Goal: Task Accomplishment & Management: Manage account settings

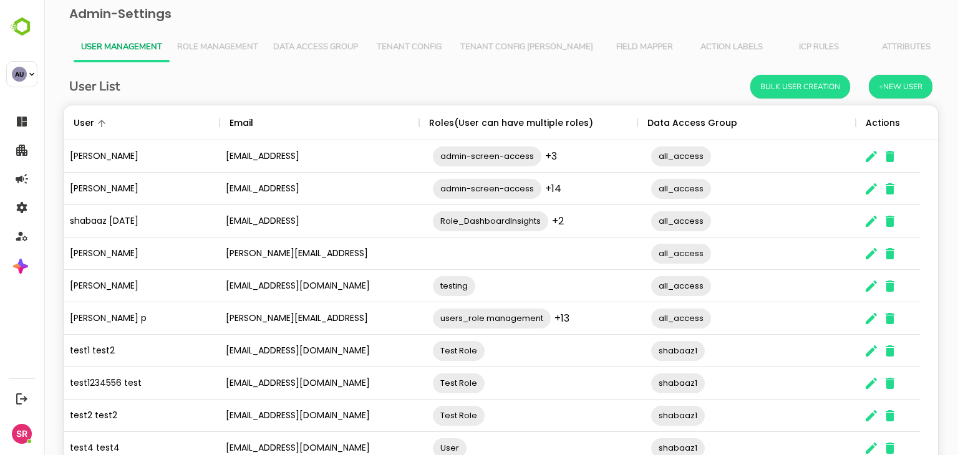
scroll to position [356, 856]
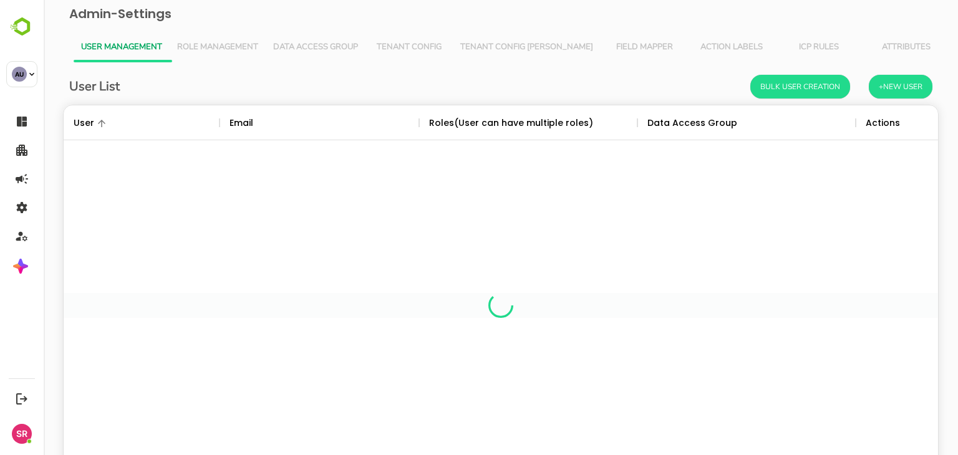
scroll to position [356, 856]
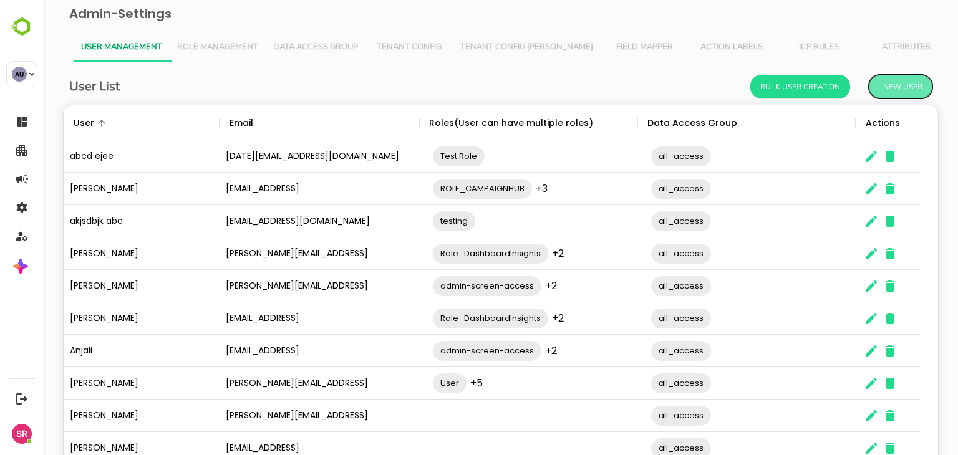
click at [894, 90] on button "+New User" at bounding box center [901, 87] width 64 height 24
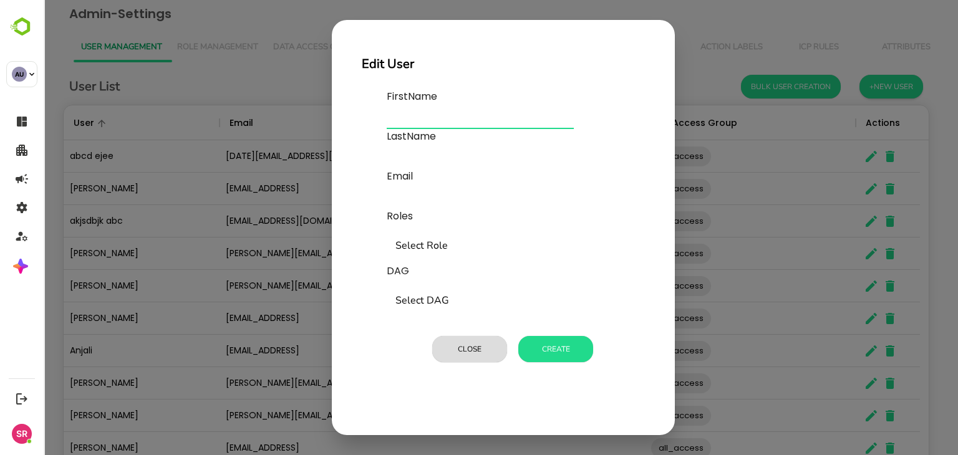
click at [407, 115] on input "text" at bounding box center [480, 119] width 187 height 20
type input "*****"
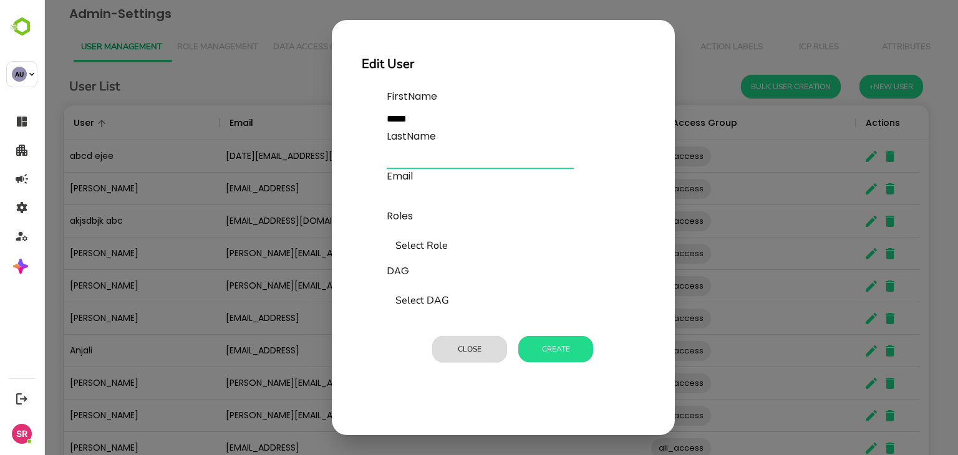
click at [406, 160] on input "text" at bounding box center [480, 159] width 187 height 20
type input "*****"
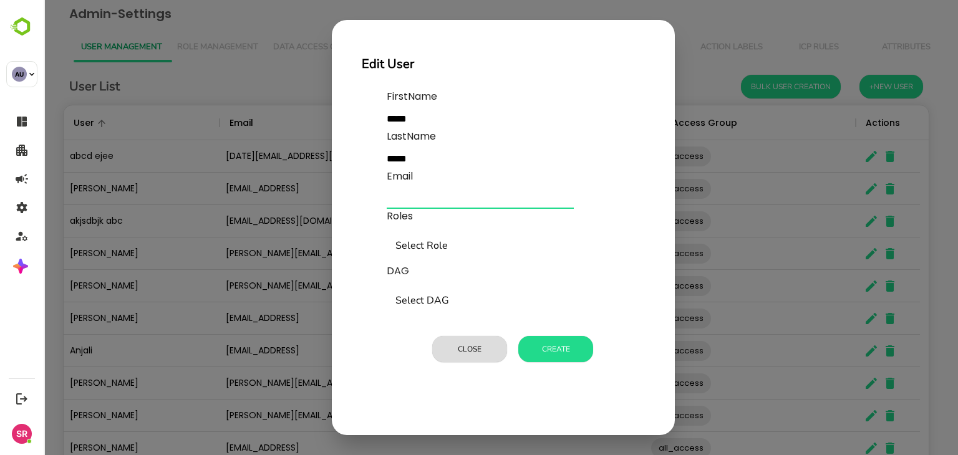
click at [411, 198] on input "text" at bounding box center [480, 199] width 187 height 20
click at [411, 233] on div "Select Role" at bounding box center [512, 246] width 250 height 35
type input "**********"
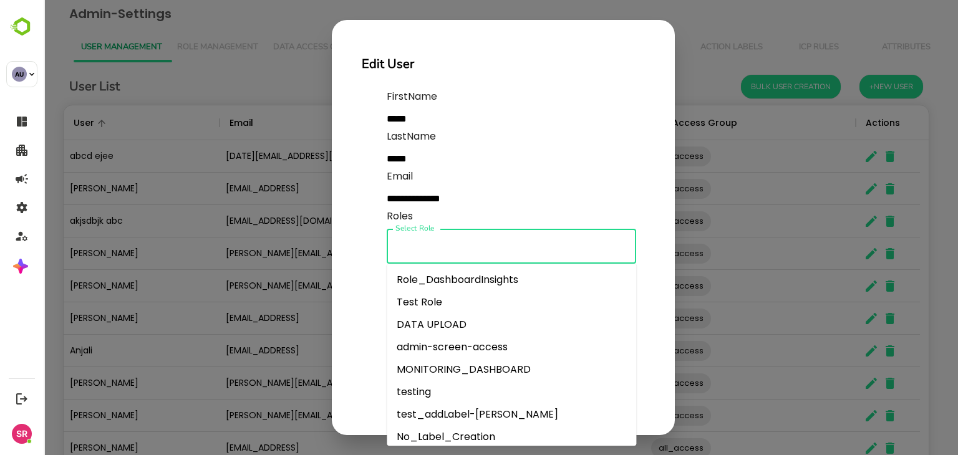
click at [409, 300] on li "Test Role" at bounding box center [512, 302] width 250 height 22
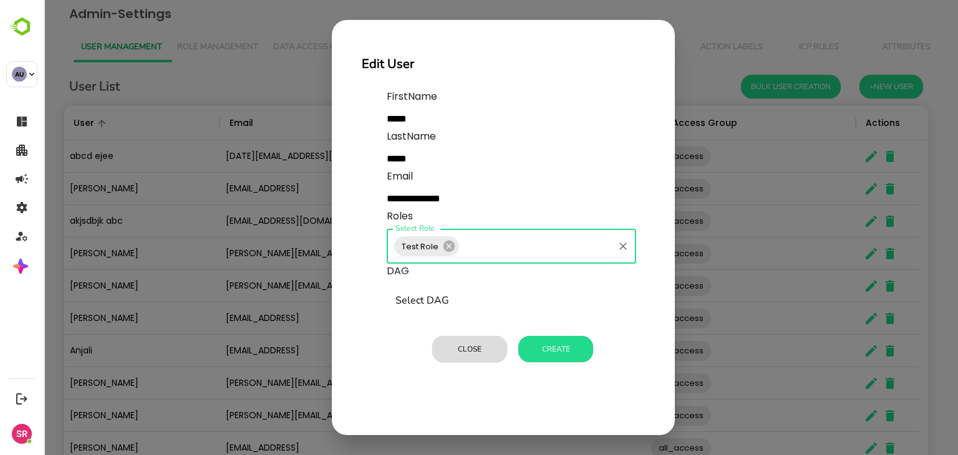
click at [409, 301] on input "Select DAG" at bounding box center [511, 302] width 238 height 24
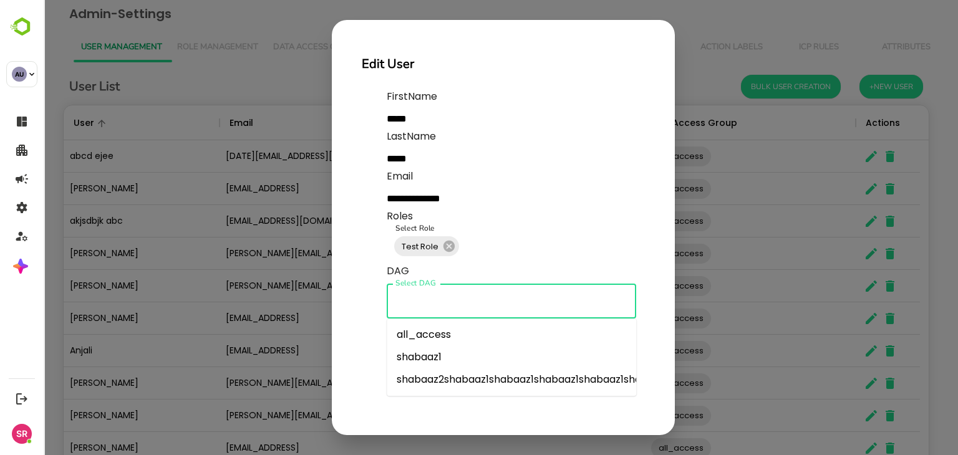
click at [416, 358] on li "shabaaz1" at bounding box center [512, 357] width 250 height 22
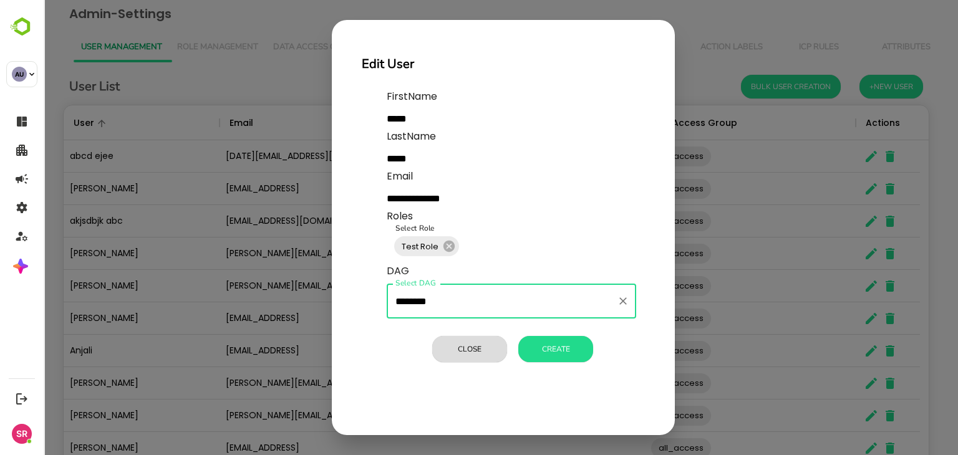
type input "********"
click at [559, 348] on button "Create" at bounding box center [556, 349] width 75 height 26
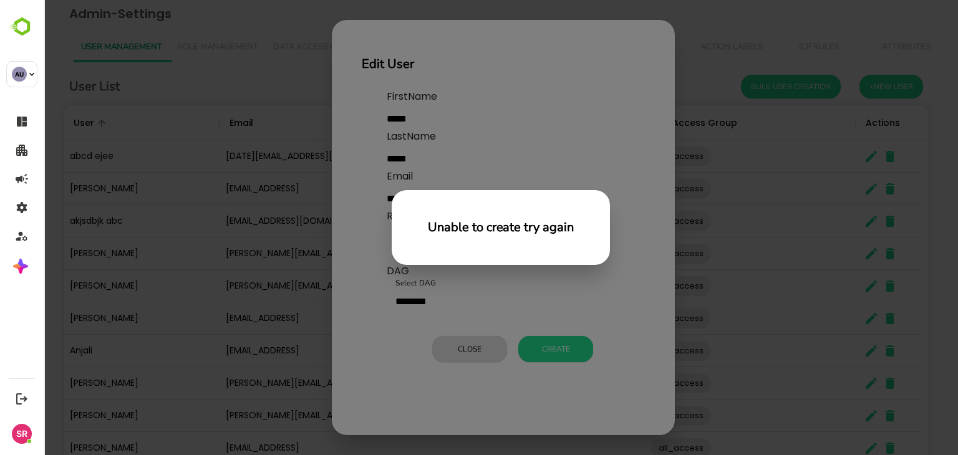
click at [469, 185] on div "Unable to create try again" at bounding box center [501, 227] width 915 height 455
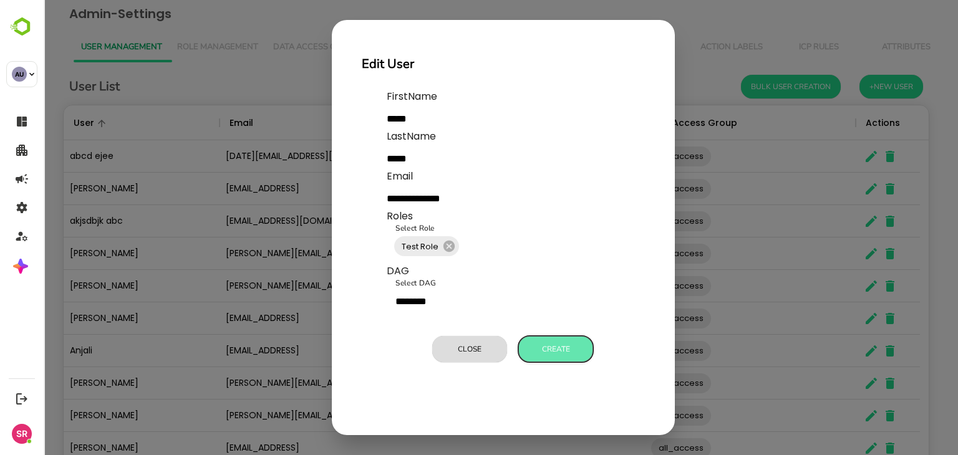
click at [552, 350] on button "Create" at bounding box center [556, 349] width 75 height 26
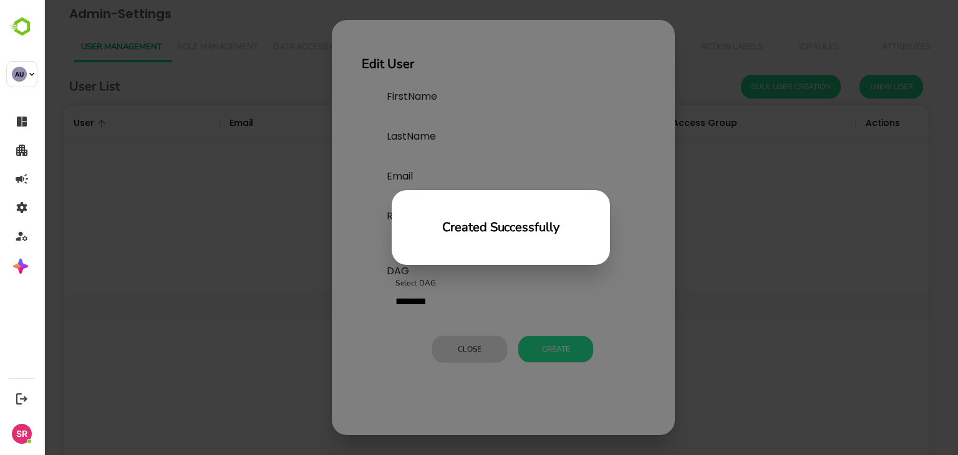
click at [578, 323] on div "Created Successfully" at bounding box center [501, 227] width 915 height 455
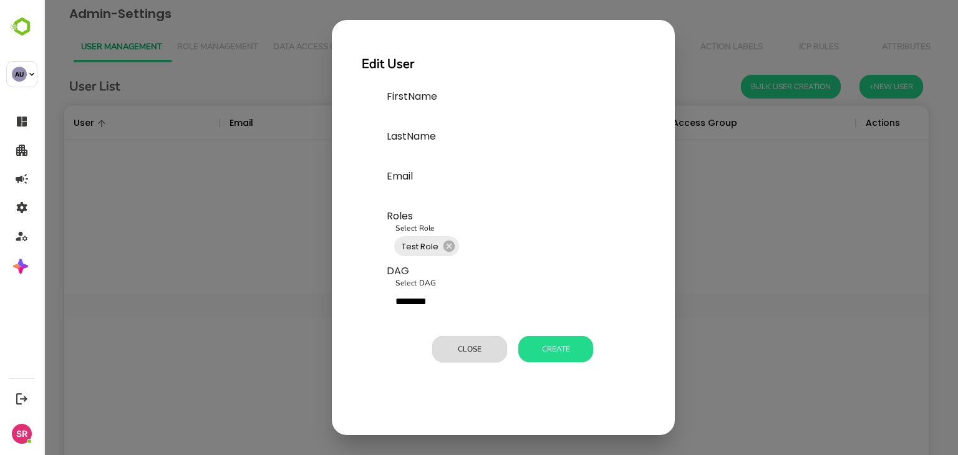
click at [397, 110] on input "text" at bounding box center [480, 119] width 187 height 20
type input "****"
click at [464, 359] on button "Close" at bounding box center [469, 349] width 75 height 26
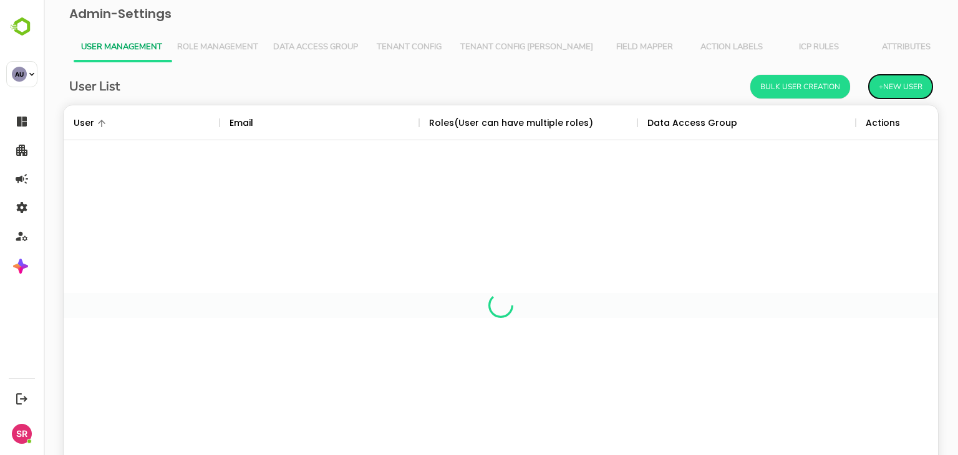
scroll to position [10, 10]
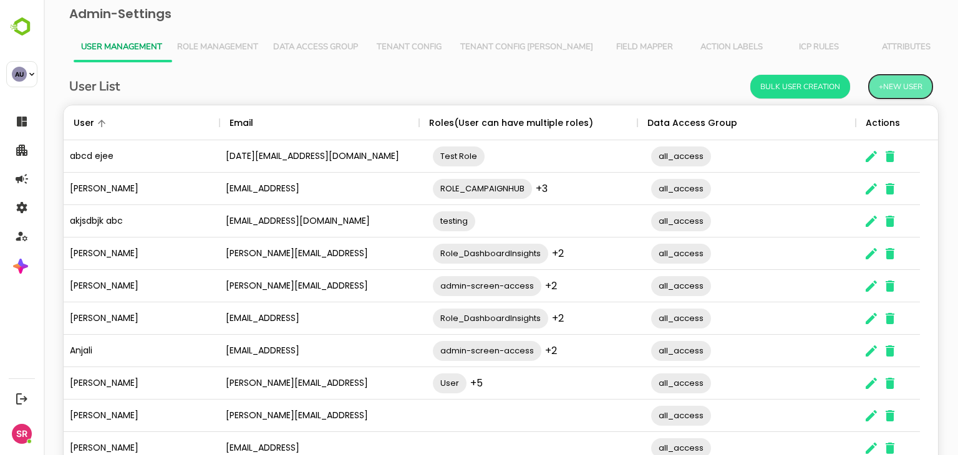
click at [902, 90] on button "+New User" at bounding box center [901, 87] width 64 height 24
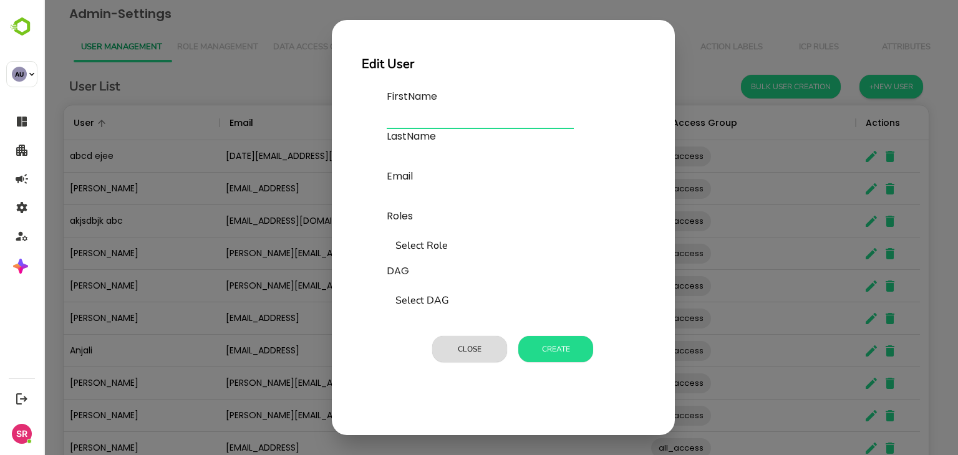
click at [409, 115] on input "text" at bounding box center [480, 119] width 187 height 20
type input "*****"
click at [403, 152] on input "text" at bounding box center [480, 159] width 187 height 20
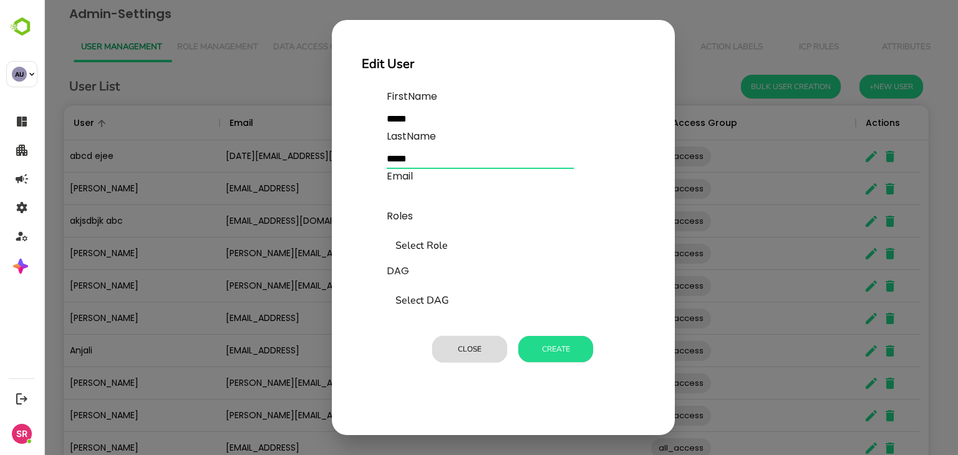
type input "*****"
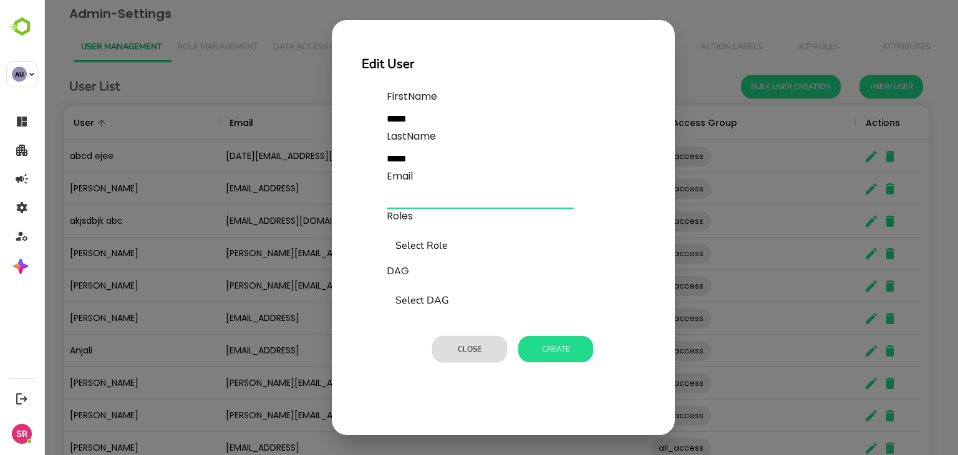
click at [407, 198] on input "text" at bounding box center [480, 199] width 187 height 20
type input "**********"
click at [426, 236] on input "Select Role" at bounding box center [511, 247] width 238 height 24
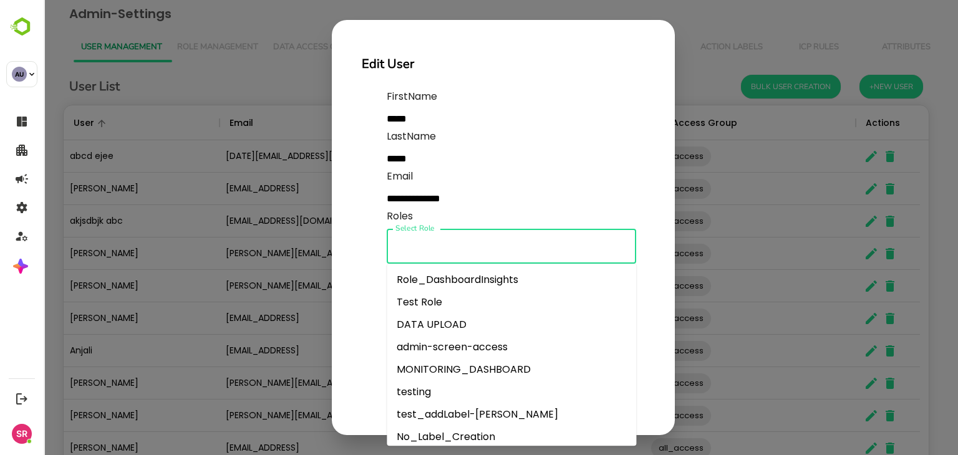
click at [423, 298] on li "Test Role" at bounding box center [512, 302] width 250 height 22
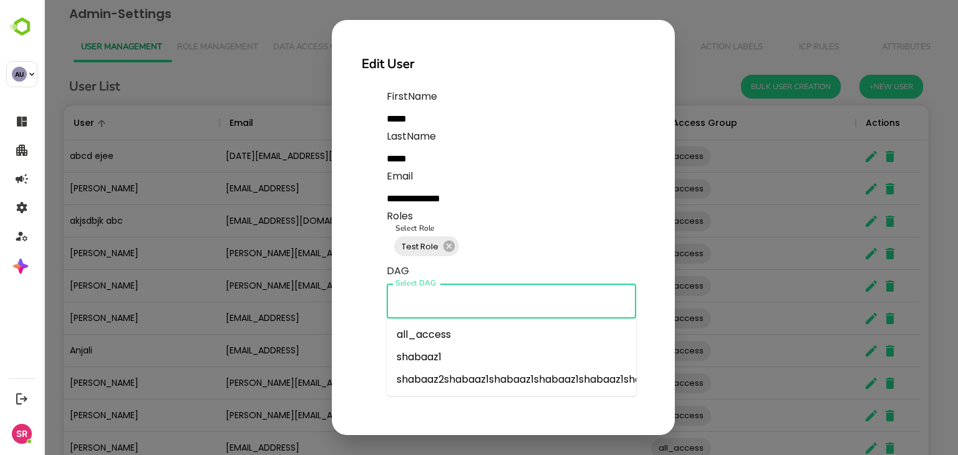
click at [420, 305] on input "Select DAG" at bounding box center [511, 302] width 238 height 24
click at [417, 356] on li "shabaaz1" at bounding box center [512, 357] width 250 height 22
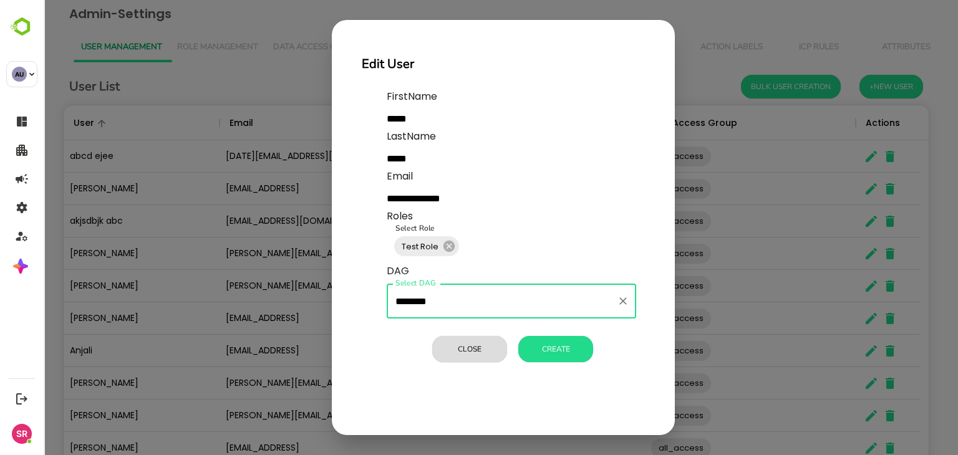
type input "********"
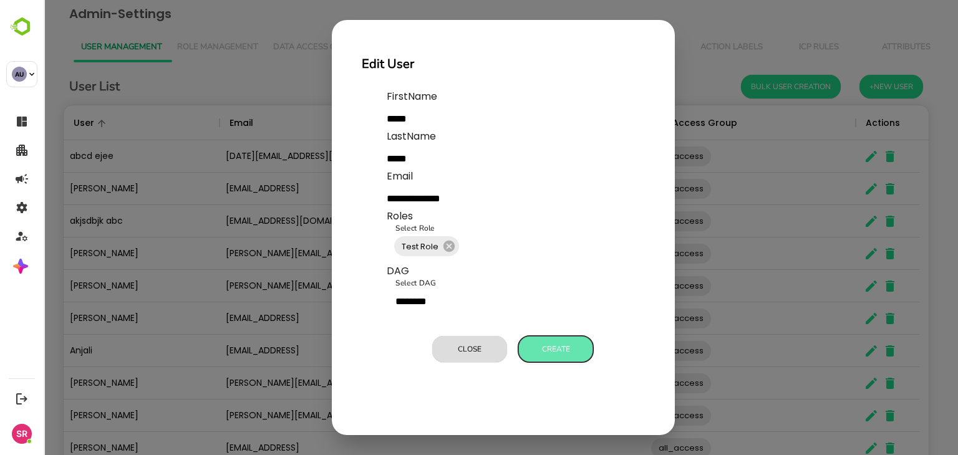
click at [552, 345] on button "Create" at bounding box center [556, 349] width 75 height 26
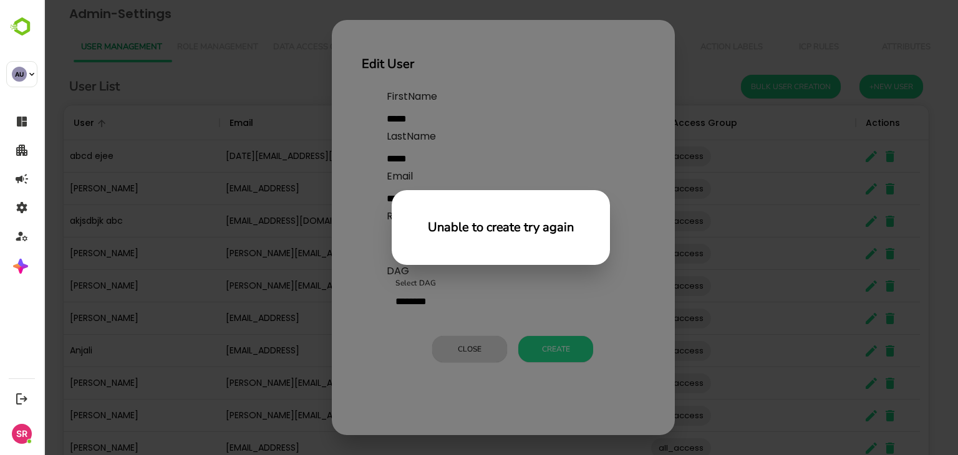
click at [538, 323] on div "Unable to create try again" at bounding box center [501, 227] width 915 height 455
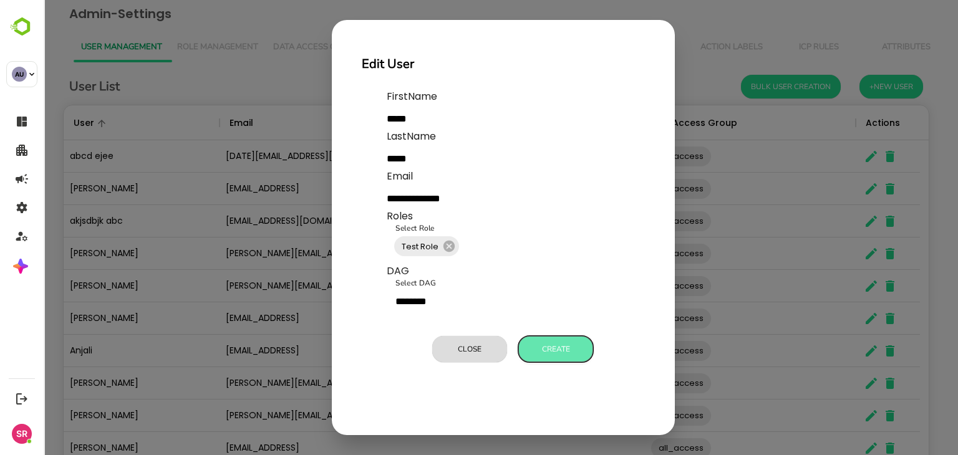
click at [547, 345] on button "Create" at bounding box center [556, 349] width 75 height 26
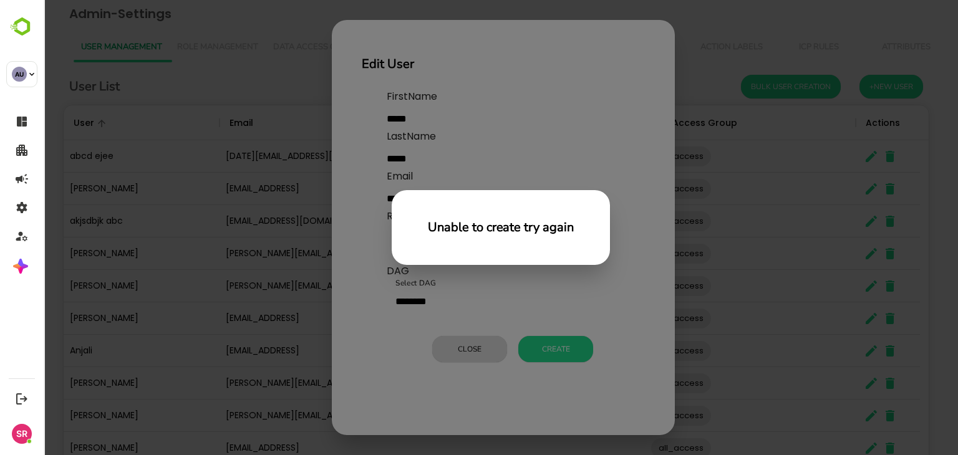
click at [548, 320] on div "Unable to create try again" at bounding box center [501, 227] width 915 height 455
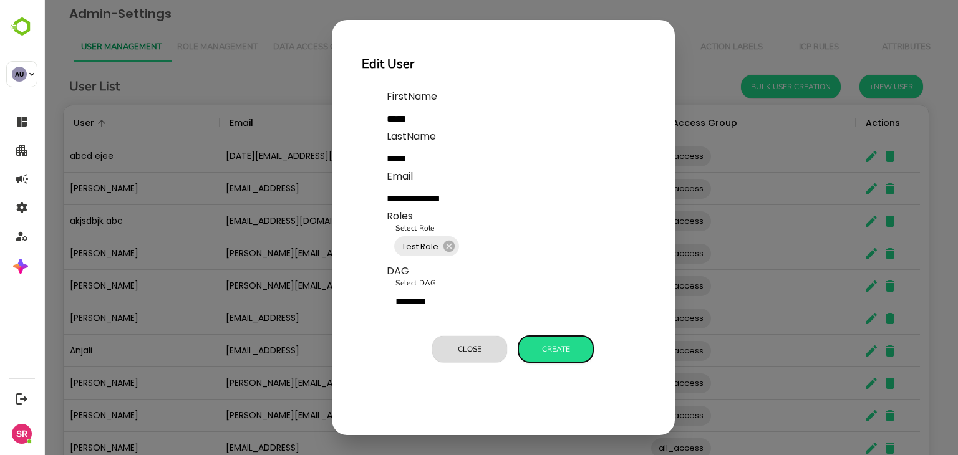
click at [555, 347] on button "Create" at bounding box center [556, 349] width 75 height 26
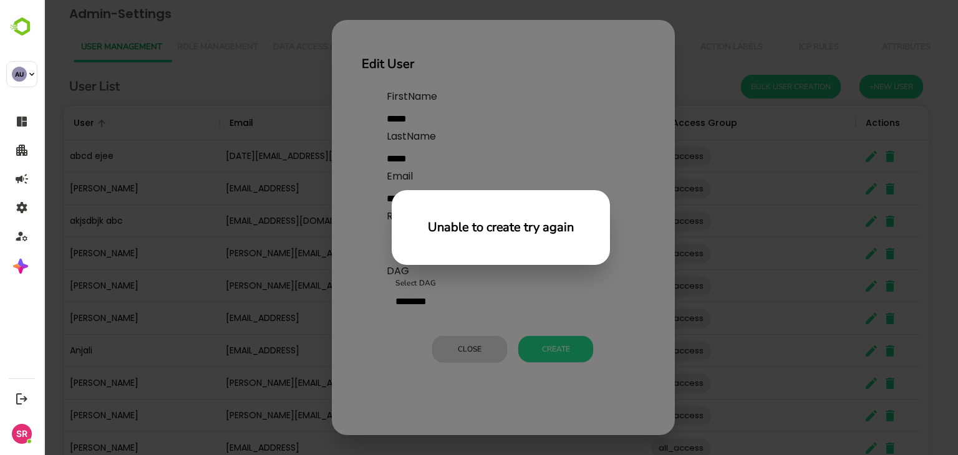
click at [504, 337] on div "Unable to create try again" at bounding box center [501, 227] width 915 height 455
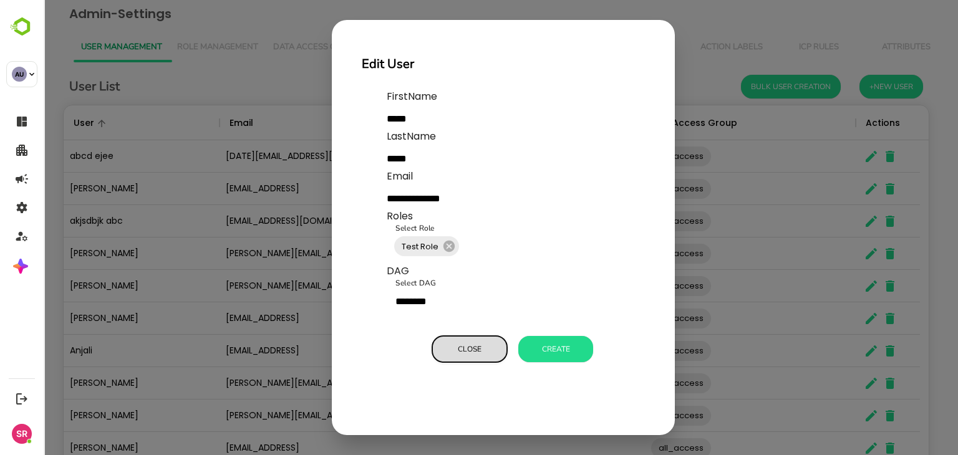
click at [484, 338] on button "Close" at bounding box center [469, 349] width 75 height 26
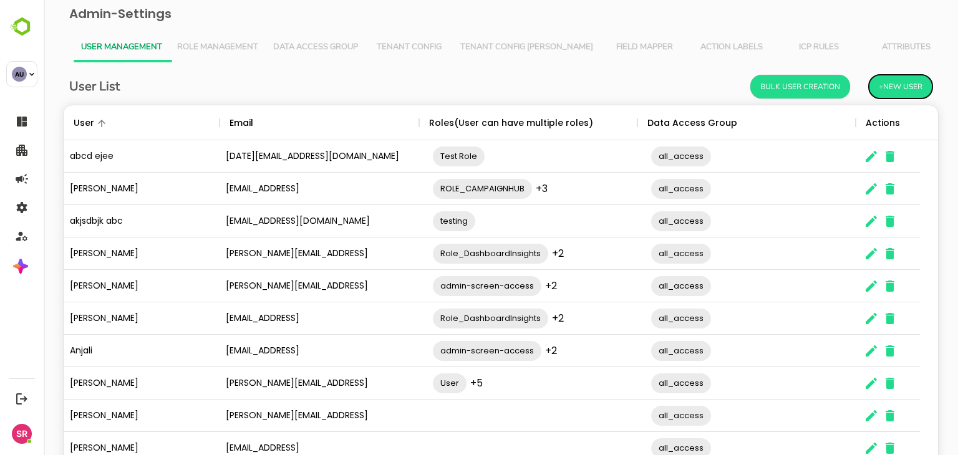
scroll to position [80, 0]
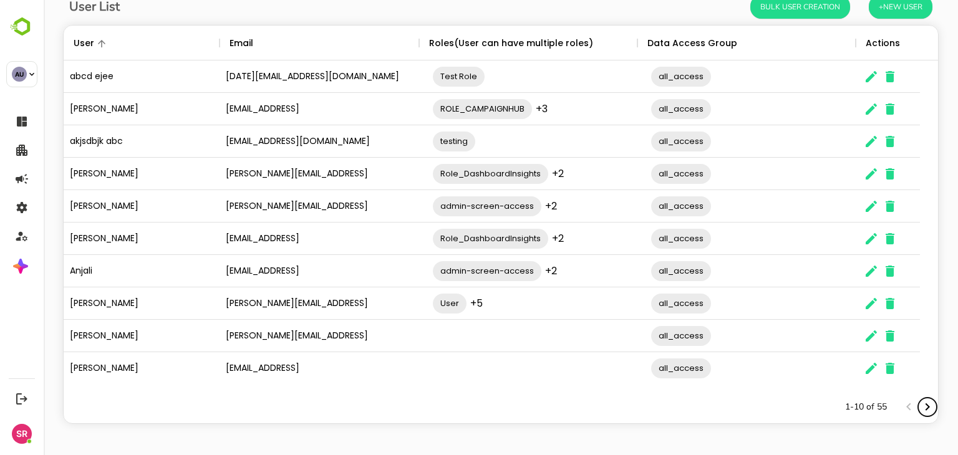
click at [920, 402] on icon "Next page" at bounding box center [927, 407] width 15 height 15
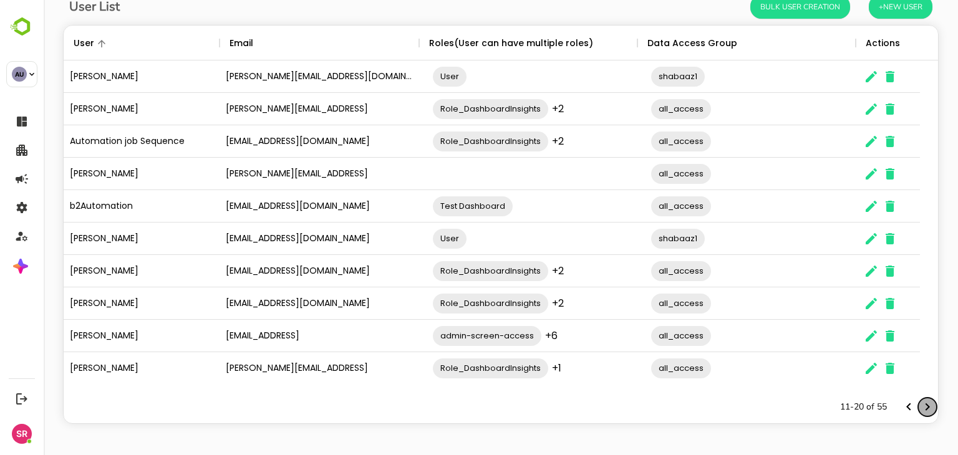
click at [920, 402] on icon "Next page" at bounding box center [927, 407] width 15 height 15
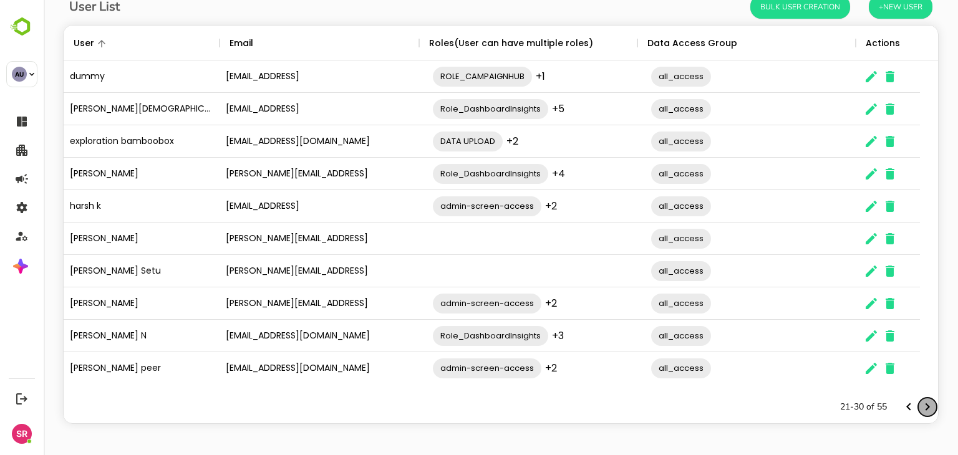
click at [920, 402] on icon "Next page" at bounding box center [927, 407] width 15 height 15
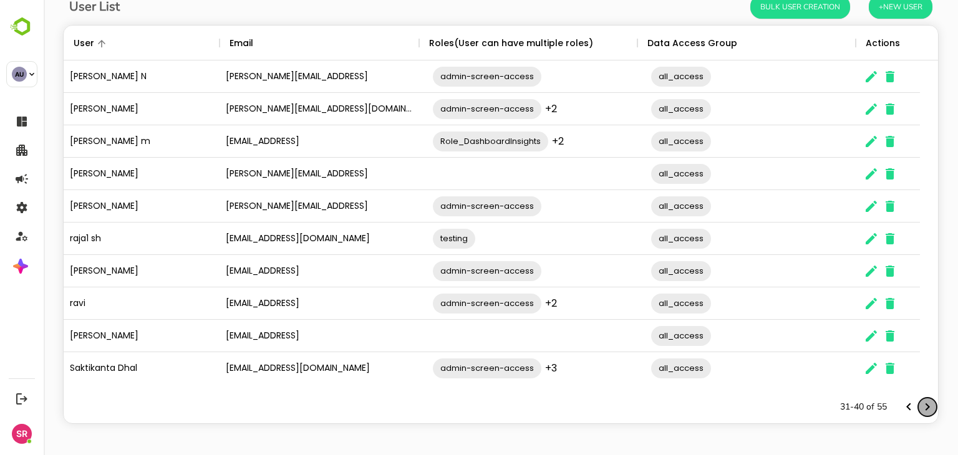
click at [920, 402] on icon "Next page" at bounding box center [927, 407] width 15 height 15
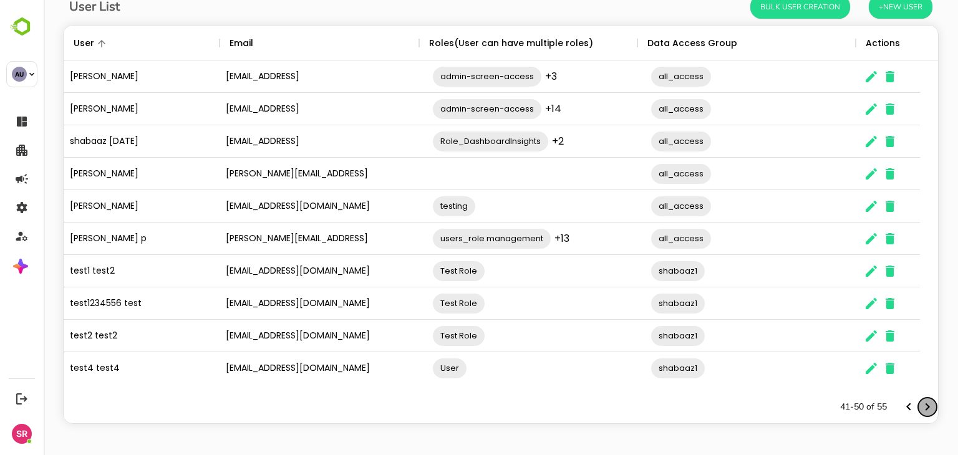
click at [920, 402] on icon "Next page" at bounding box center [927, 407] width 15 height 15
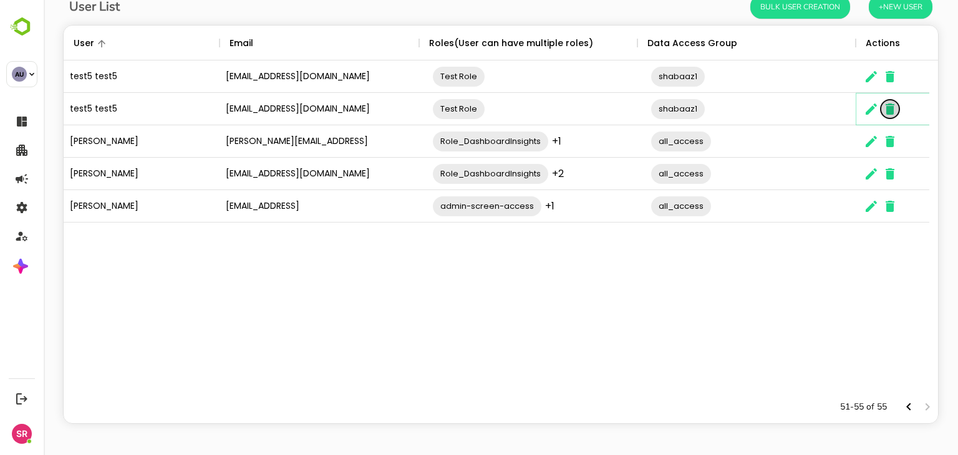
click at [890, 108] on icon "The User Data" at bounding box center [890, 109] width 9 height 11
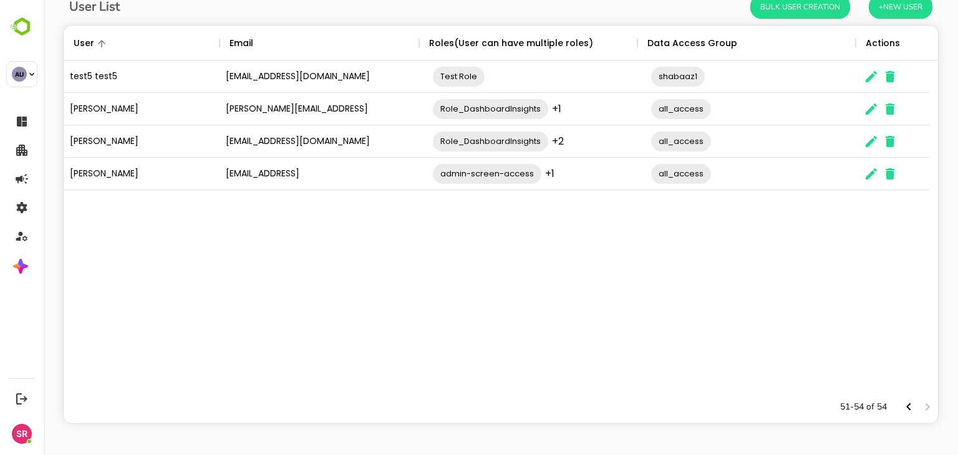
scroll to position [0, 0]
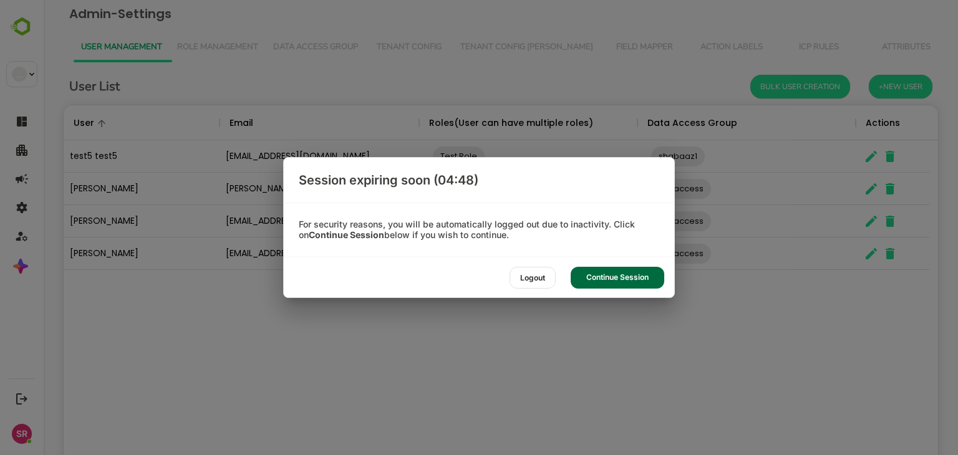
click at [531, 343] on div "Session expiring soon (04:48) For security reasons, you will be automatically l…" at bounding box center [479, 227] width 958 height 455
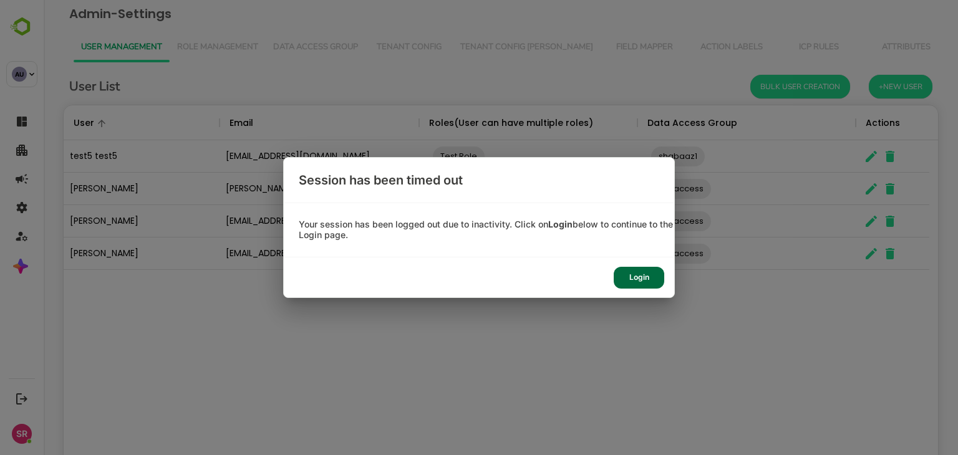
click at [628, 277] on div "Login" at bounding box center [639, 278] width 51 height 22
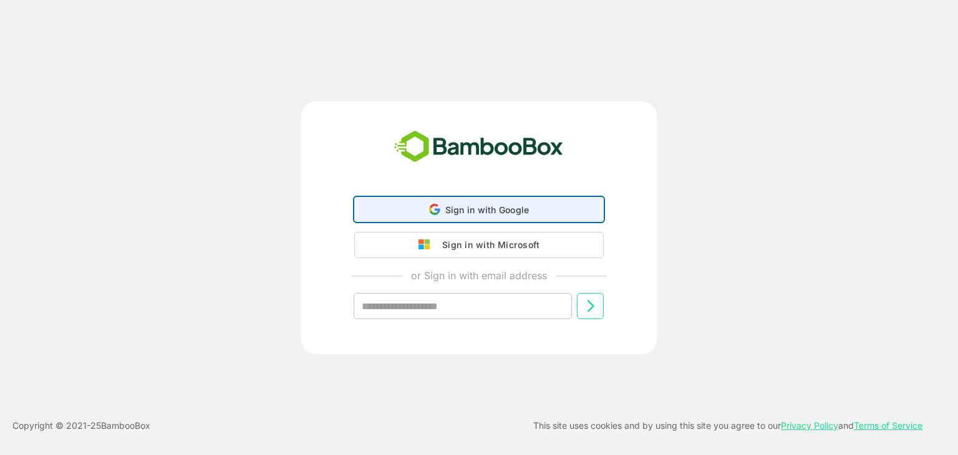
click at [483, 212] on span "Sign in with Google" at bounding box center [488, 210] width 84 height 11
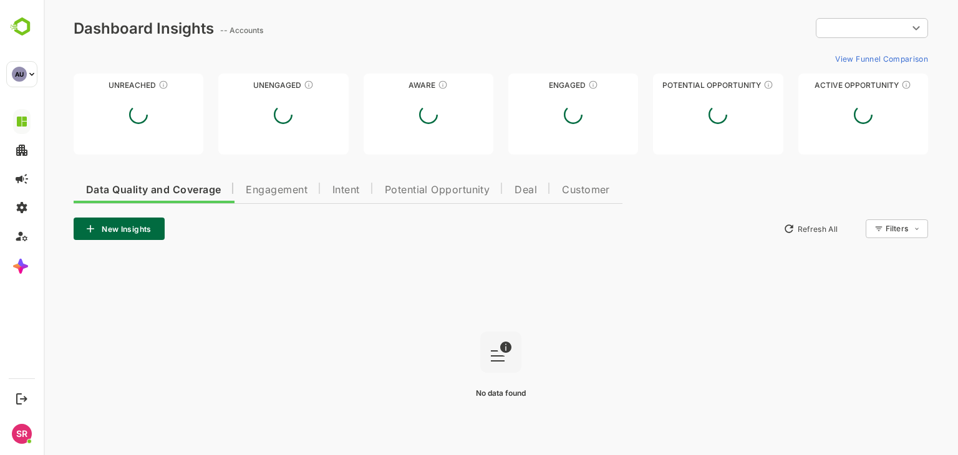
type input "**********"
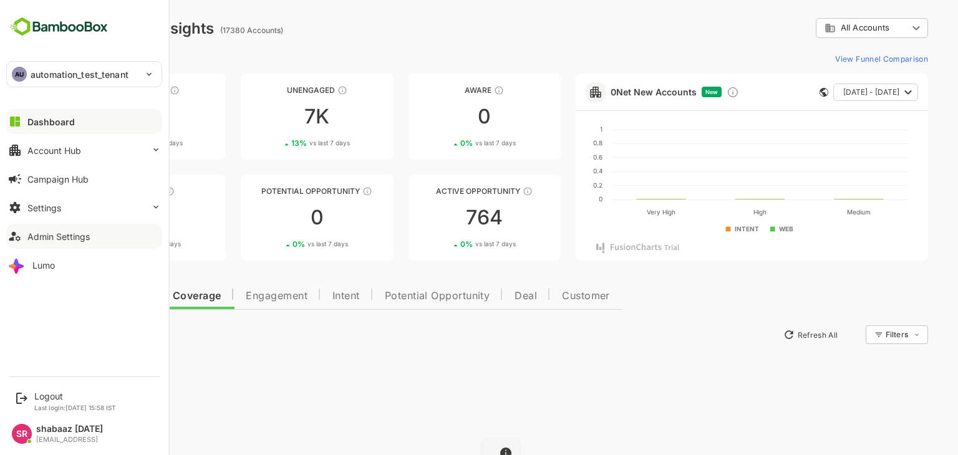
click at [39, 235] on div "Admin Settings" at bounding box center [58, 236] width 62 height 11
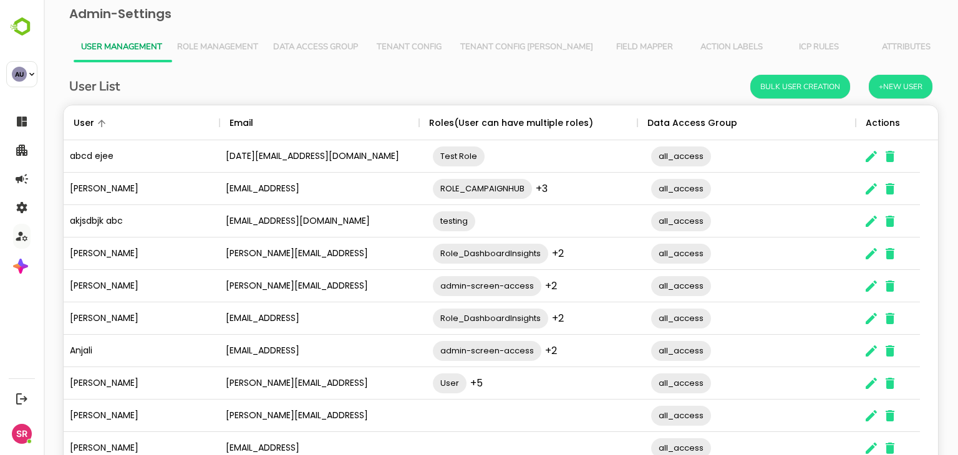
scroll to position [80, 0]
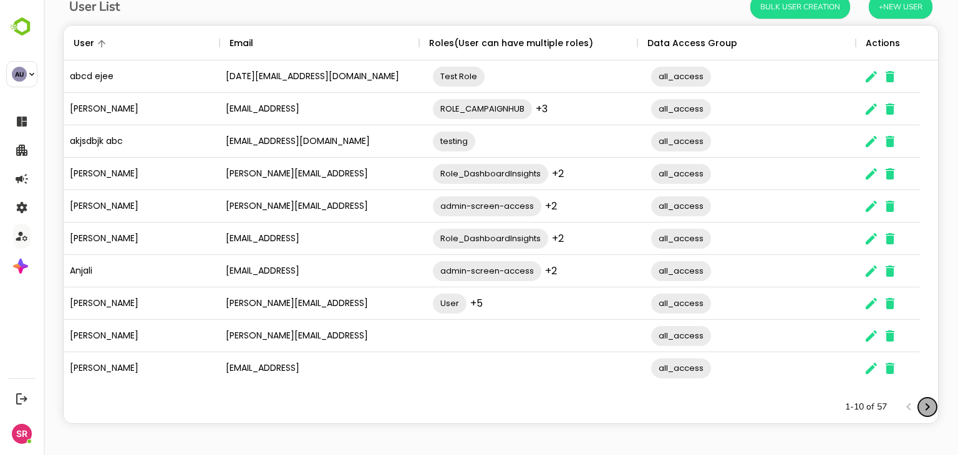
click at [920, 407] on icon "Next page" at bounding box center [927, 407] width 15 height 15
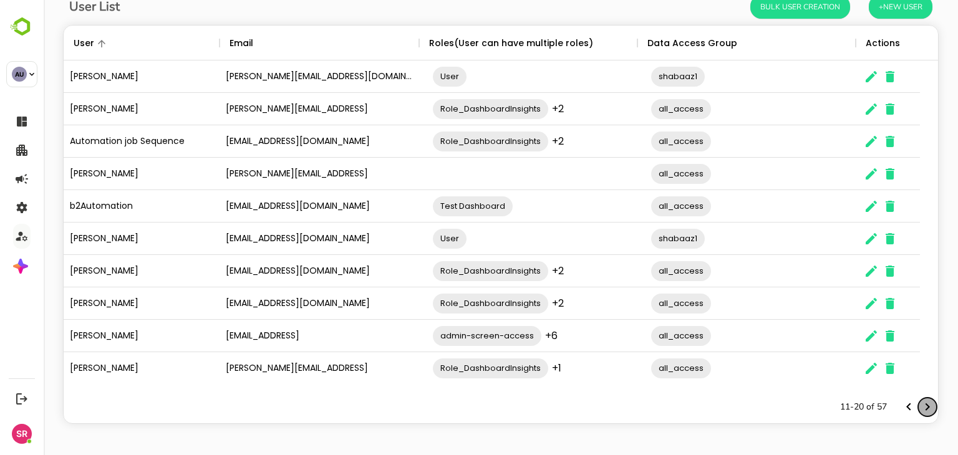
click at [920, 407] on icon "Next page" at bounding box center [927, 407] width 15 height 15
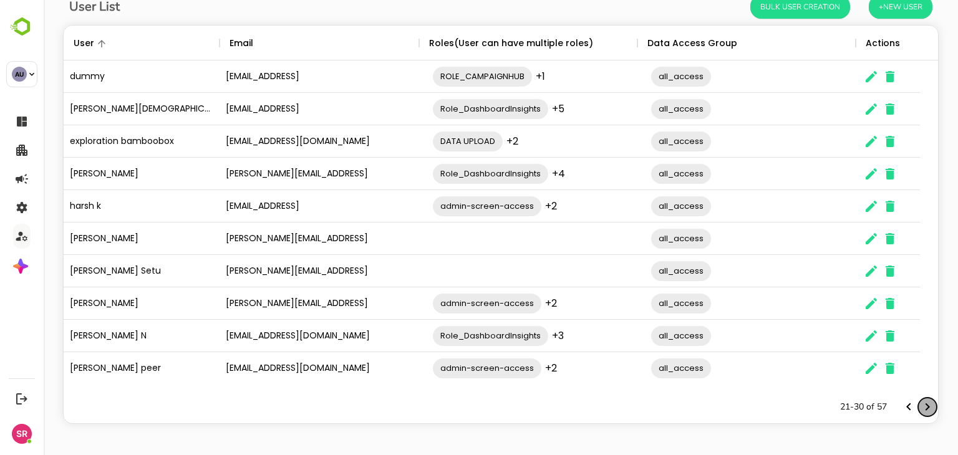
click at [920, 407] on icon "Next page" at bounding box center [927, 407] width 15 height 15
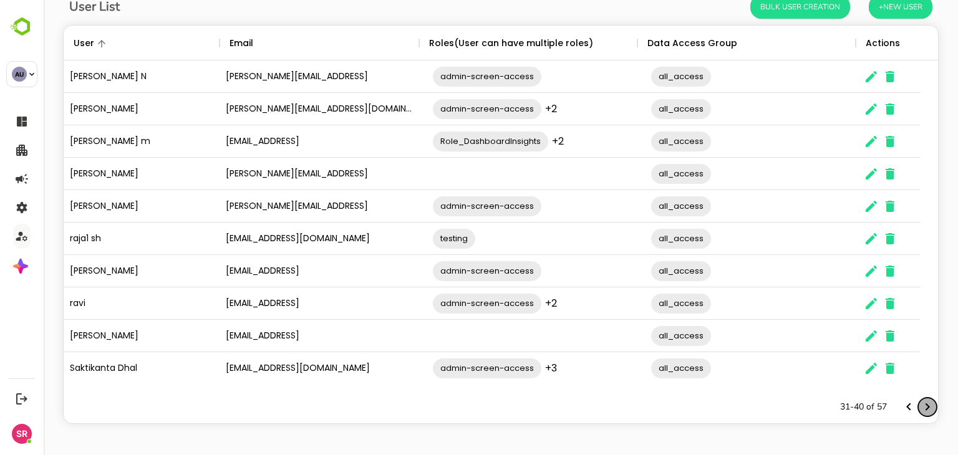
click at [920, 407] on icon "Next page" at bounding box center [927, 407] width 15 height 15
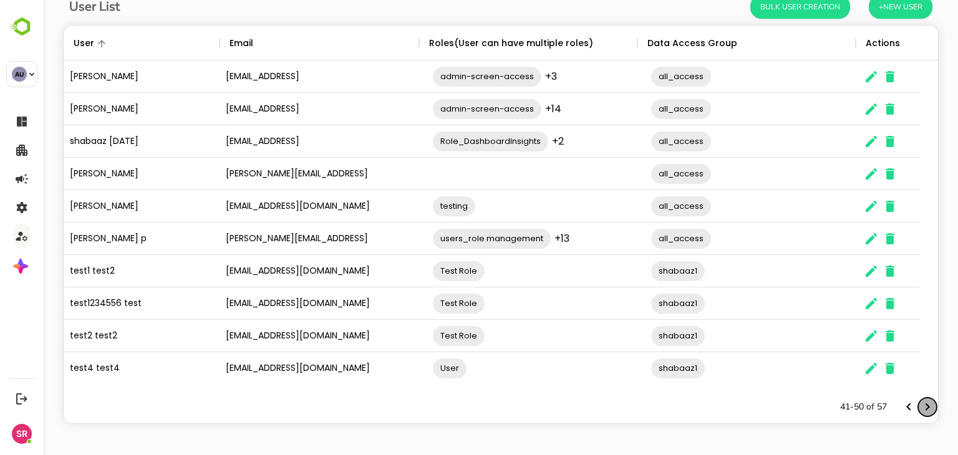
click at [920, 407] on icon "Next page" at bounding box center [927, 407] width 15 height 15
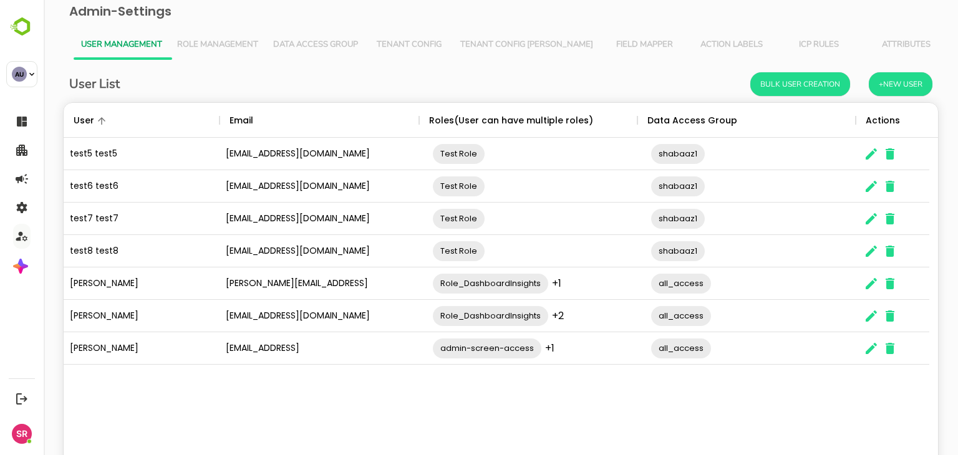
scroll to position [0, 0]
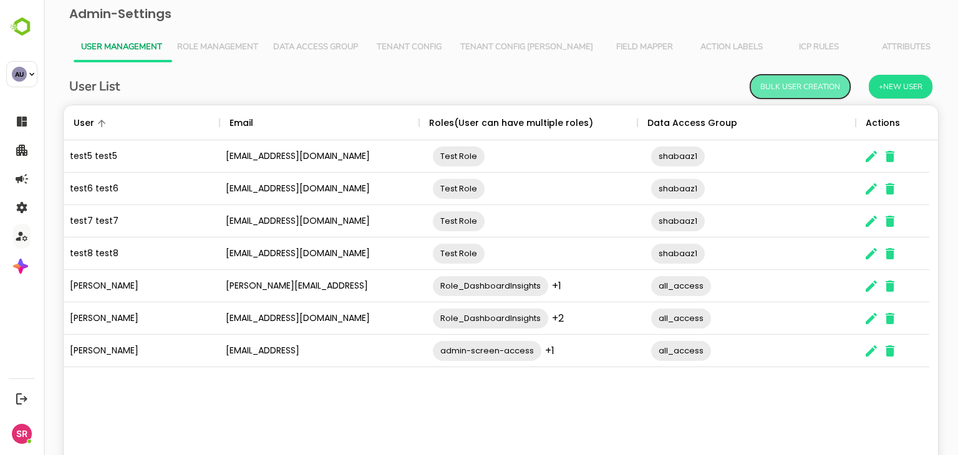
click at [776, 80] on button "Bulk User Creation" at bounding box center [801, 87] width 100 height 24
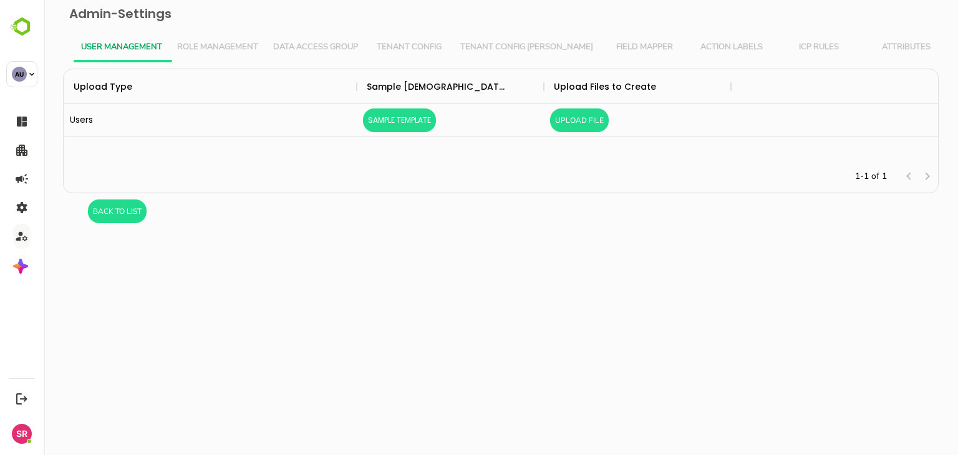
scroll to position [82, 865]
click at [120, 218] on button "BacK to List" at bounding box center [117, 212] width 59 height 24
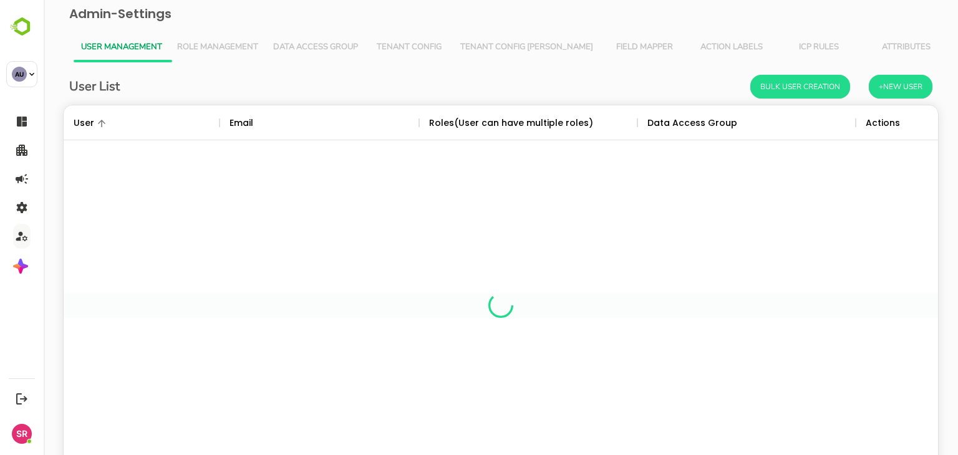
scroll to position [356, 856]
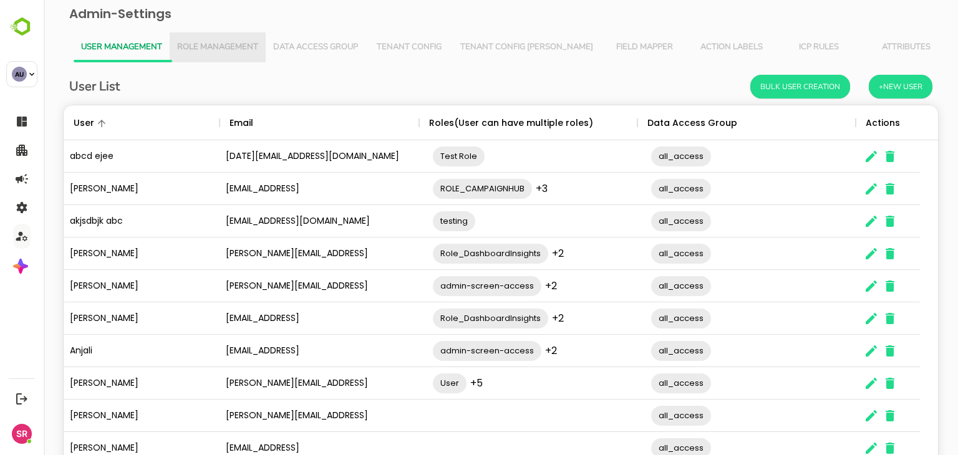
click at [202, 42] on span "Role Management" at bounding box center [217, 47] width 81 height 10
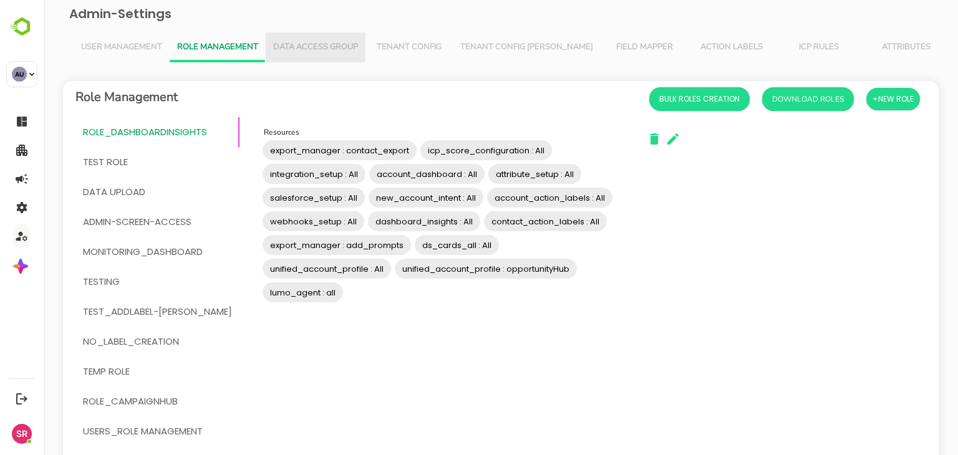
click at [298, 46] on span "Data Access Group" at bounding box center [315, 47] width 85 height 10
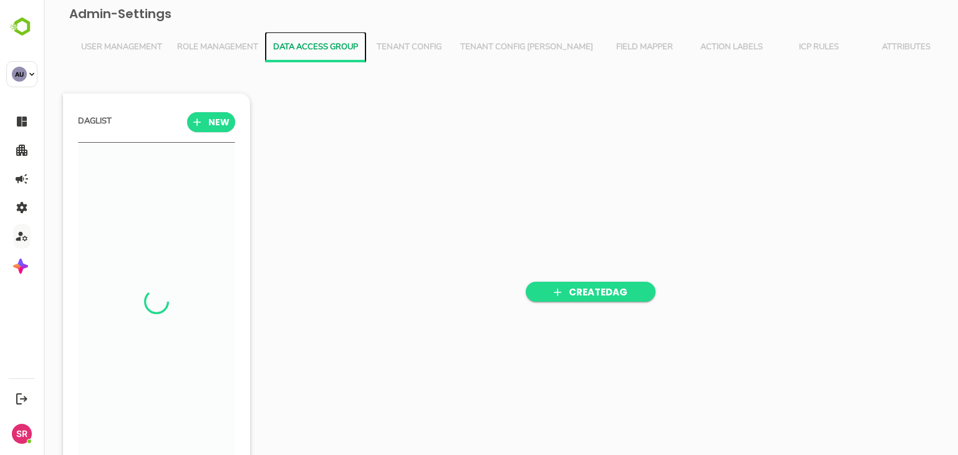
scroll to position [316, 154]
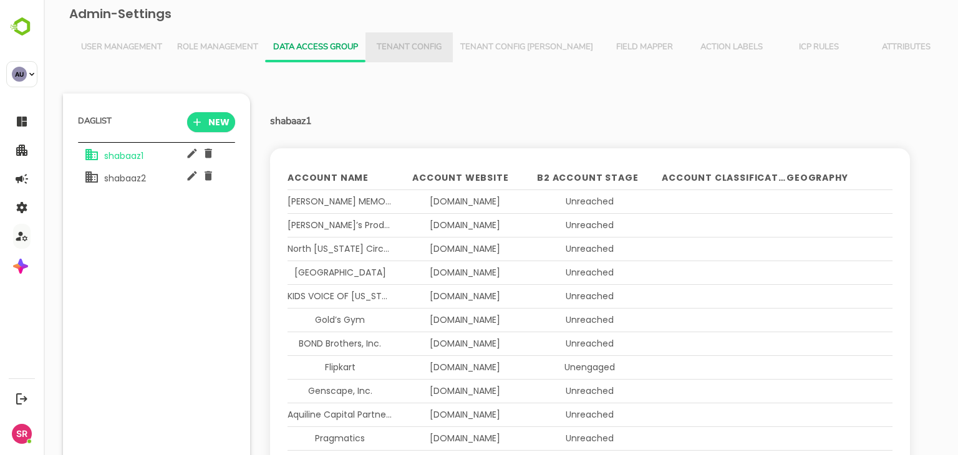
click at [414, 47] on span "Tenant Config" at bounding box center [409, 47] width 72 height 10
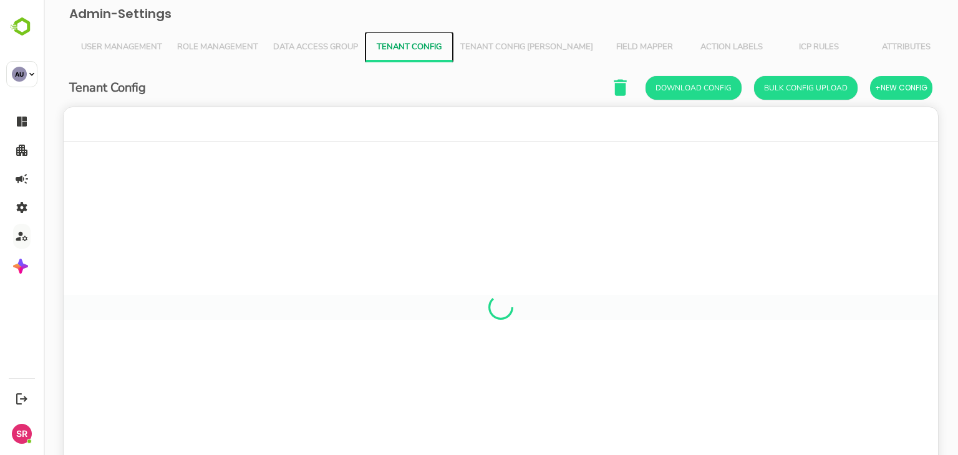
scroll to position [356, 856]
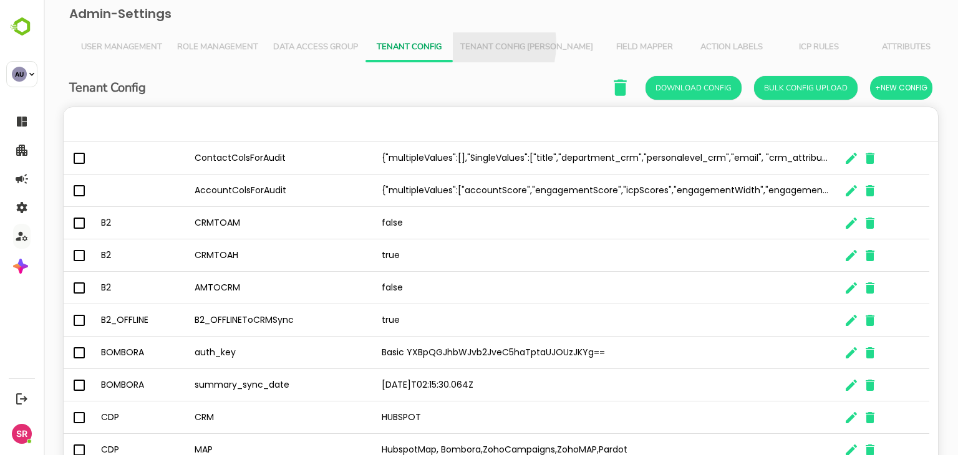
click at [470, 44] on span "Tenant Config [PERSON_NAME]" at bounding box center [526, 47] width 133 height 10
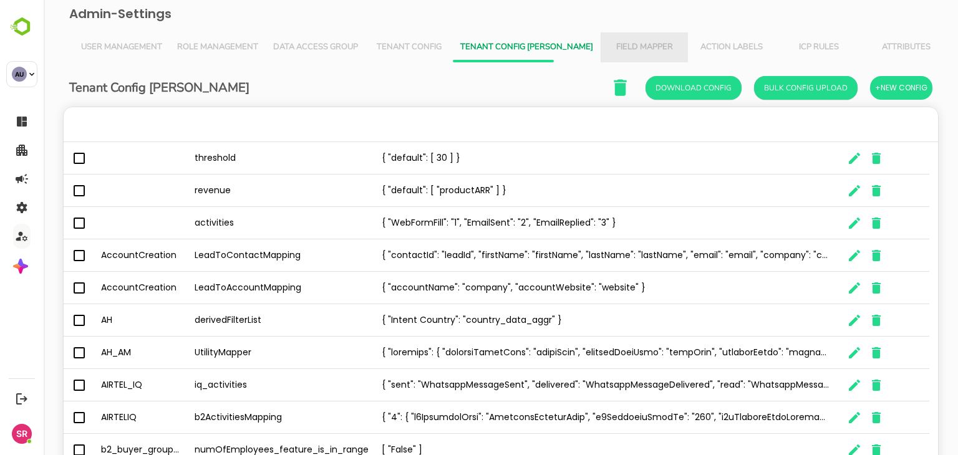
click at [608, 44] on span "Field Mapper" at bounding box center [644, 47] width 72 height 10
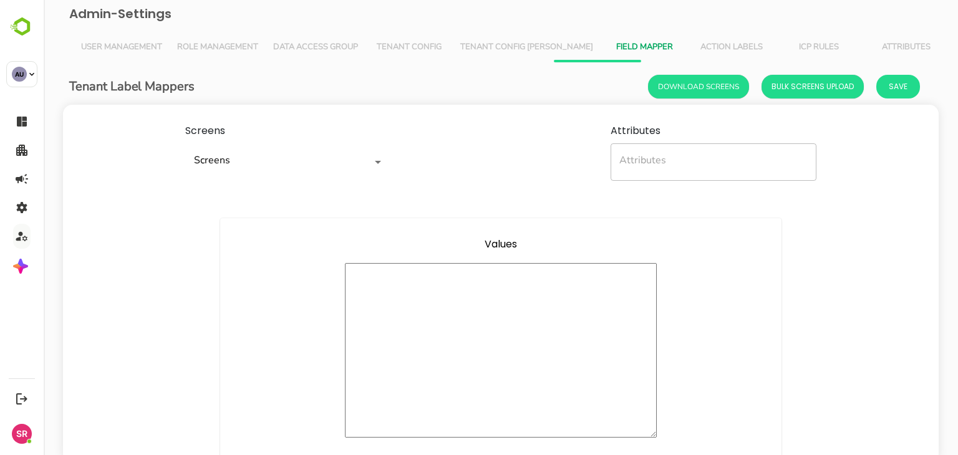
click at [696, 42] on span "Action Labels" at bounding box center [732, 47] width 72 height 10
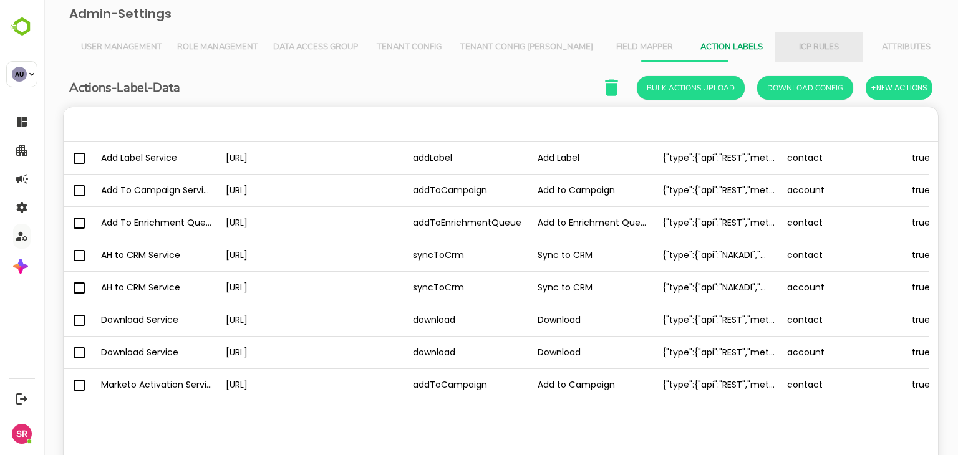
click at [783, 43] on span "ICP Rules" at bounding box center [819, 47] width 72 height 10
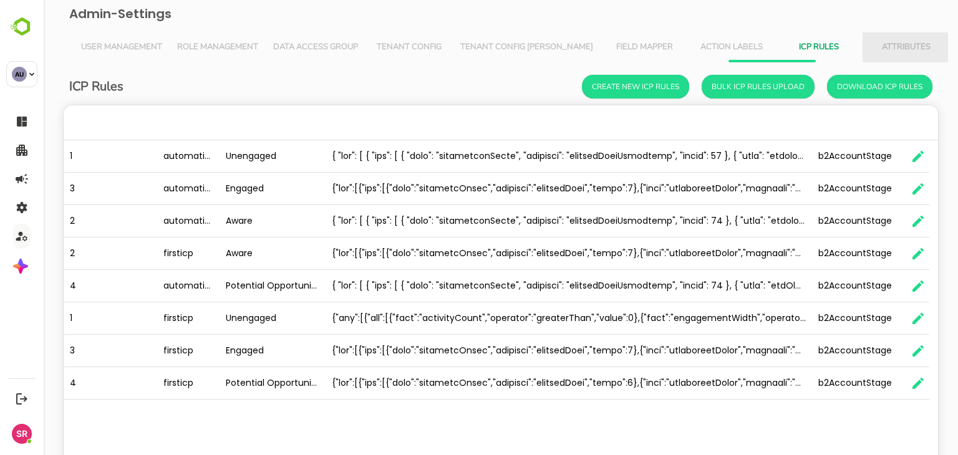
click at [870, 48] on span "Attributes" at bounding box center [906, 47] width 72 height 10
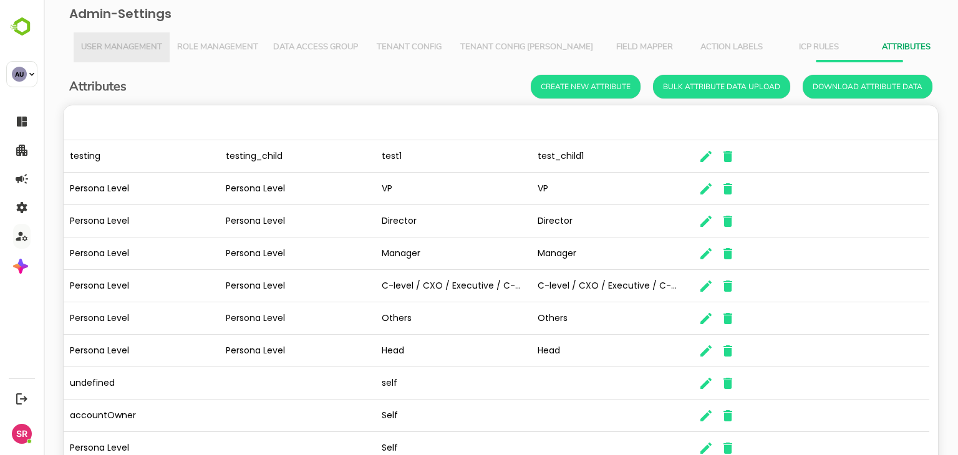
click at [117, 48] on span "User Management" at bounding box center [121, 47] width 81 height 10
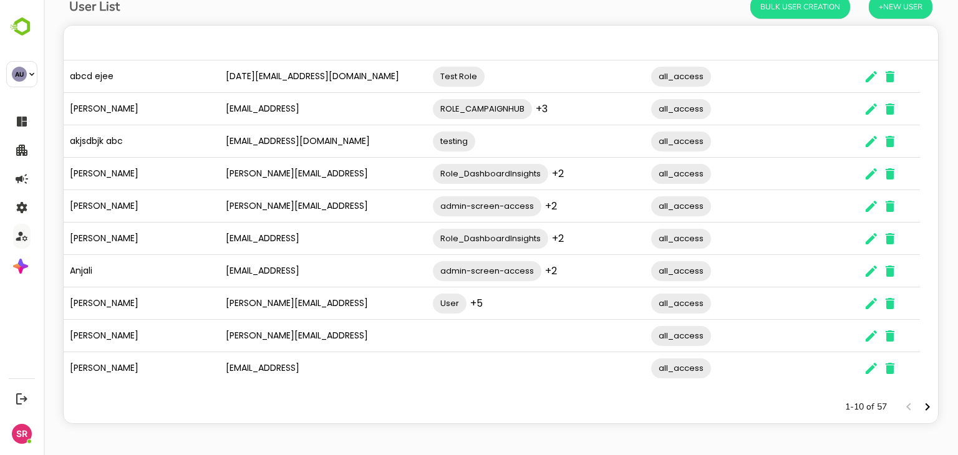
scroll to position [0, 0]
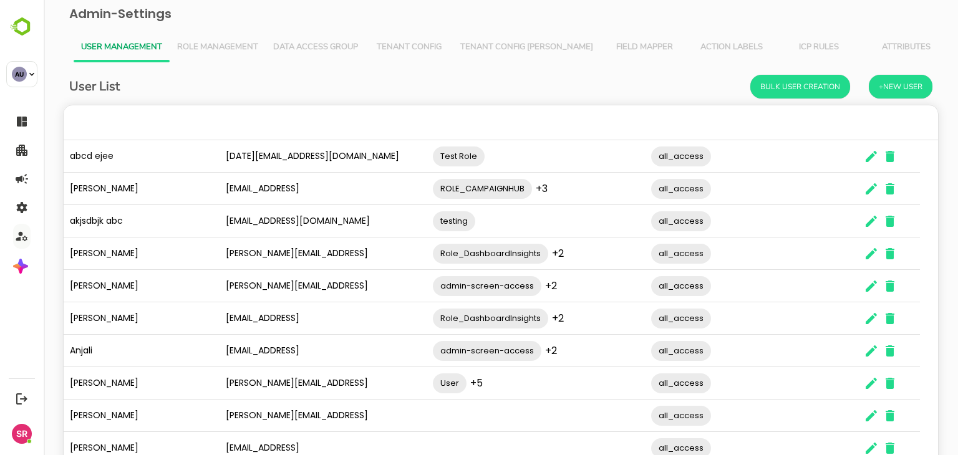
click at [257, 56] on button "Role Management" at bounding box center [218, 47] width 96 height 30
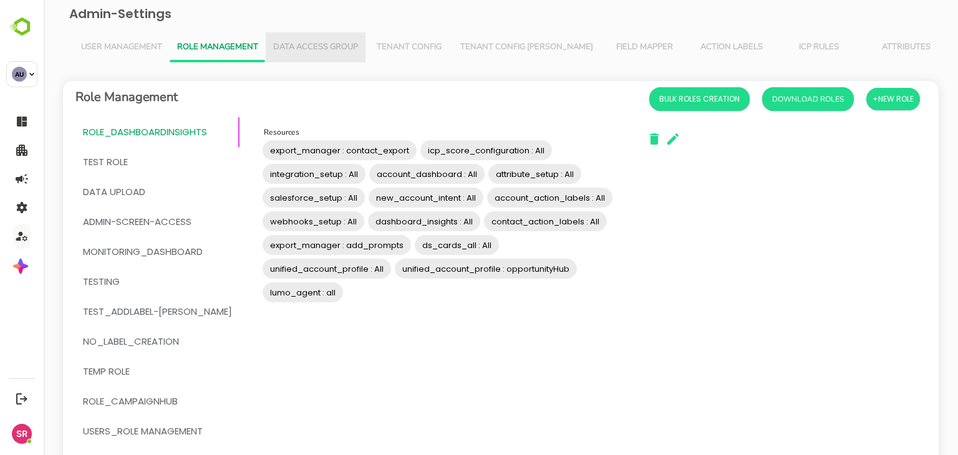
click at [305, 47] on span "Data Access Group" at bounding box center [315, 47] width 85 height 10
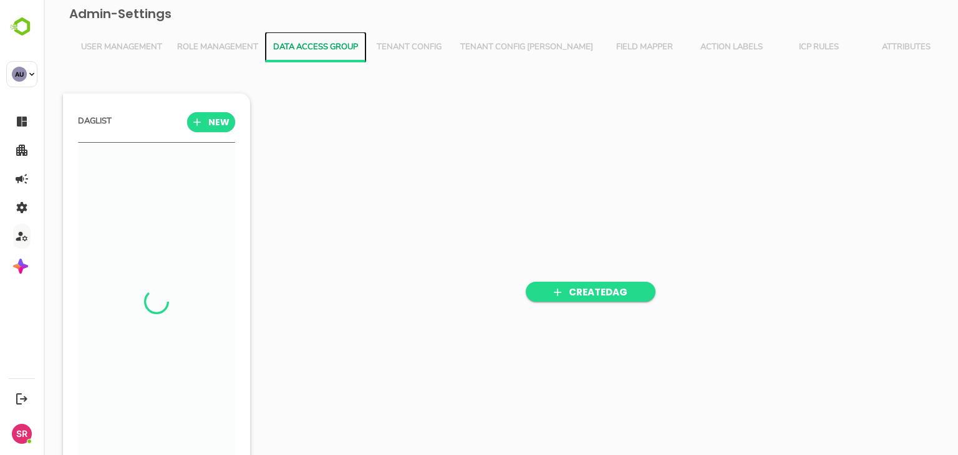
scroll to position [316, 154]
click at [228, 46] on span "Role Management" at bounding box center [217, 47] width 81 height 10
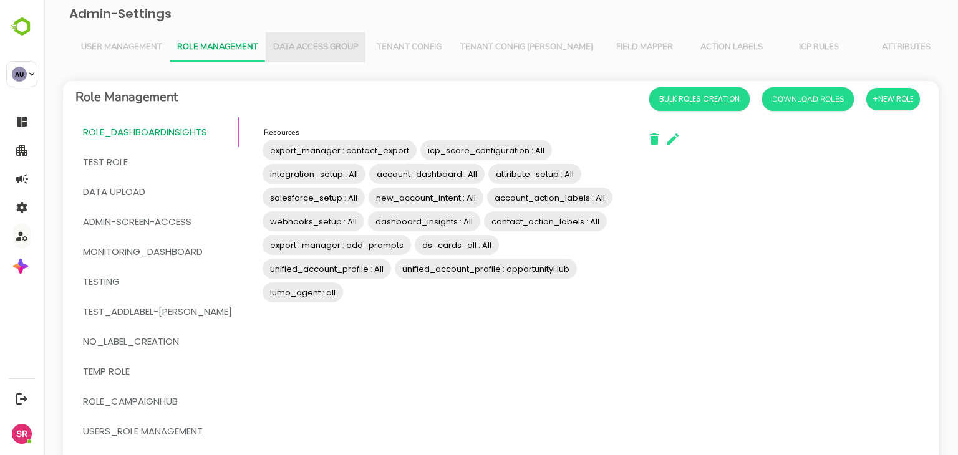
click at [280, 44] on span "Data Access Group" at bounding box center [315, 47] width 85 height 10
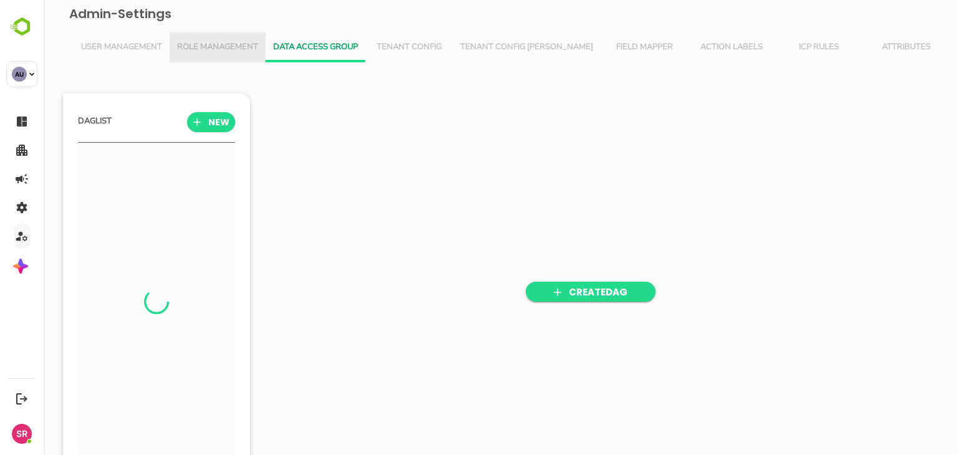
click at [204, 51] on span "Role Management" at bounding box center [217, 47] width 81 height 10
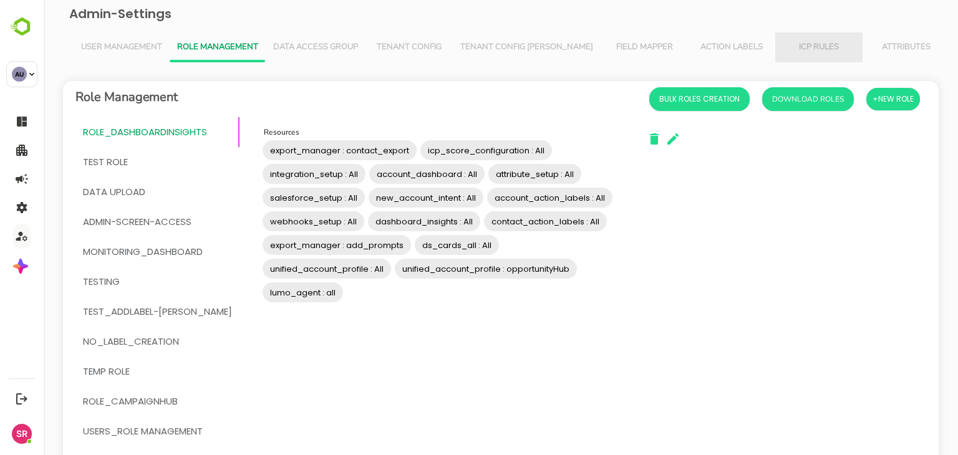
click at [776, 52] on button "ICP Rules" at bounding box center [819, 47] width 87 height 30
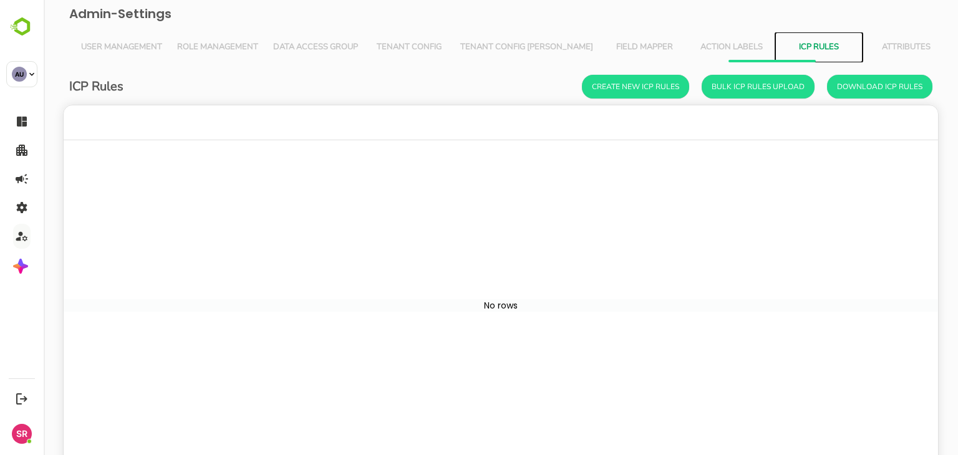
scroll to position [356, 856]
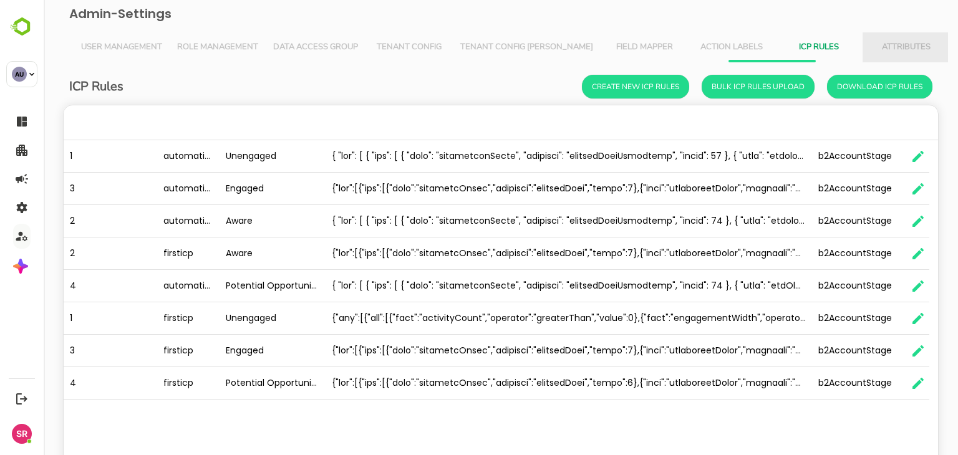
click at [869, 36] on button "Attributes" at bounding box center [906, 47] width 87 height 30
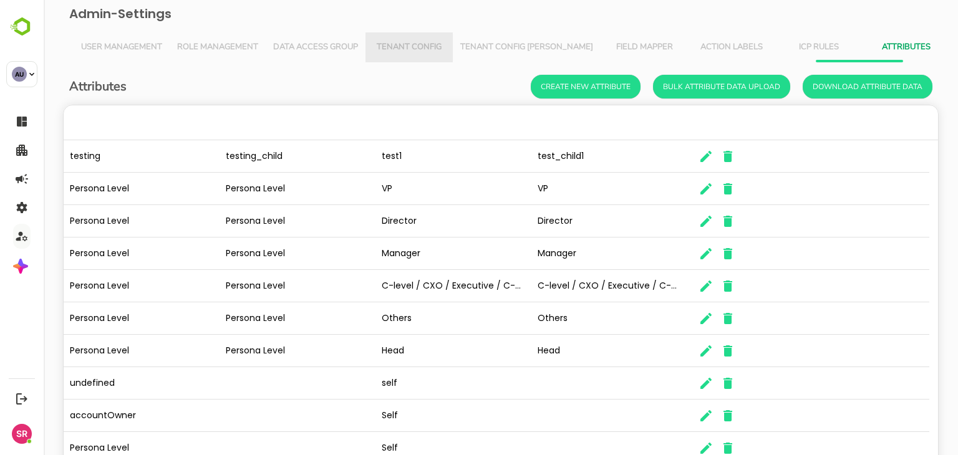
click at [424, 43] on span "Tenant Config" at bounding box center [409, 47] width 72 height 10
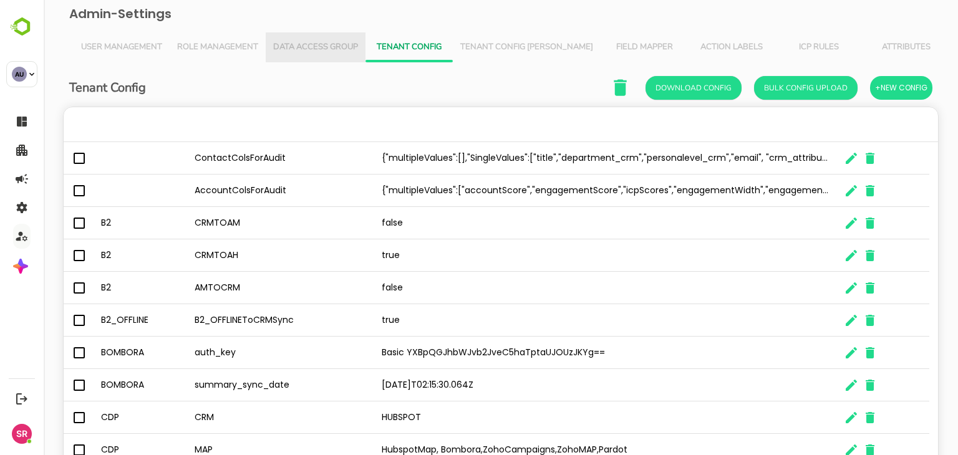
click at [300, 51] on span "Data Access Group" at bounding box center [315, 47] width 85 height 10
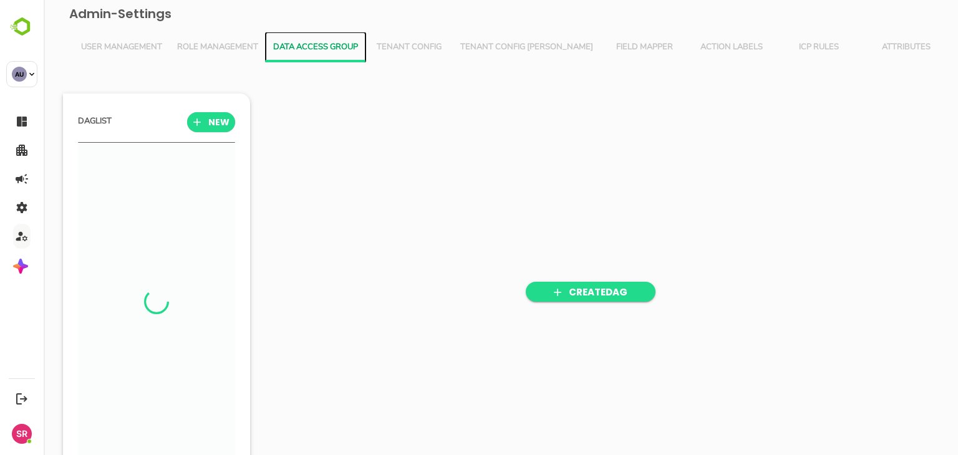
scroll to position [316, 154]
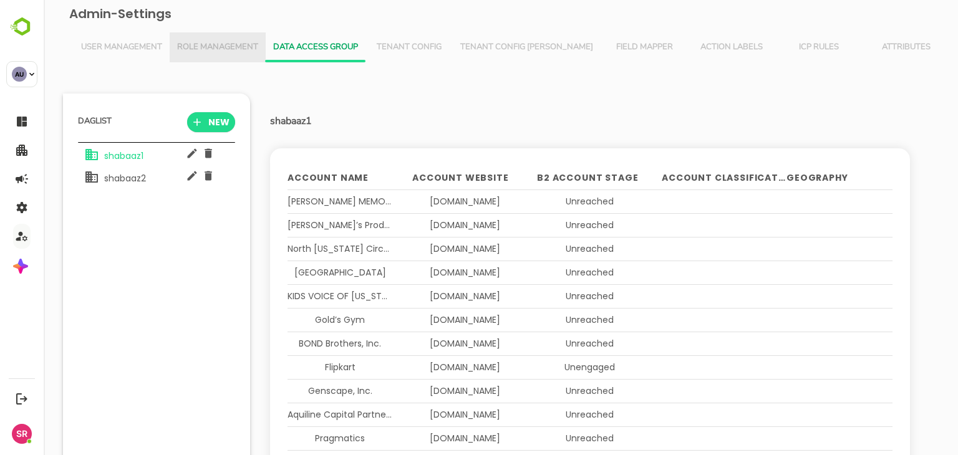
click at [203, 44] on span "Role Management" at bounding box center [217, 47] width 81 height 10
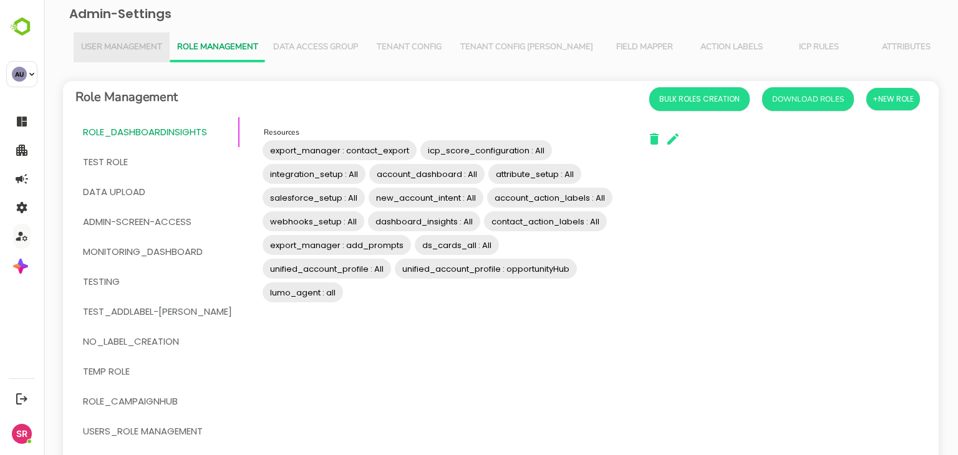
click at [135, 52] on span "User Management" at bounding box center [121, 47] width 81 height 10
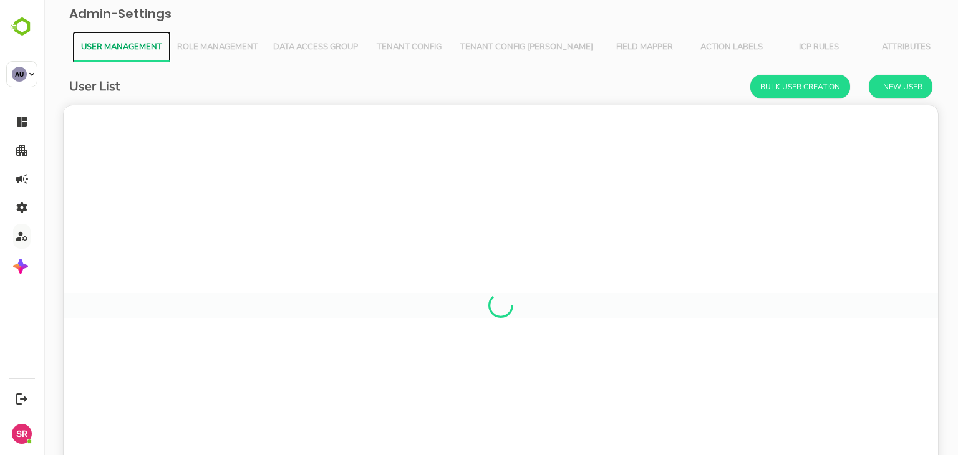
scroll to position [356, 856]
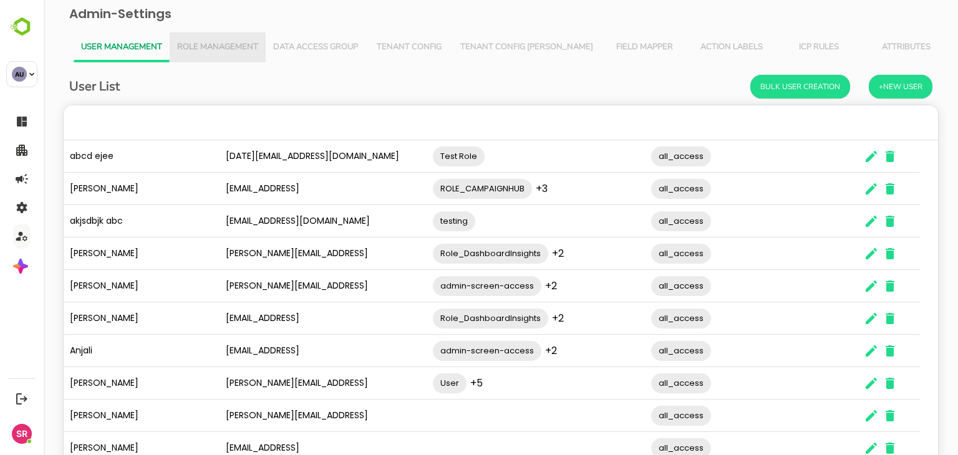
click at [217, 53] on button "Role Management" at bounding box center [218, 47] width 96 height 30
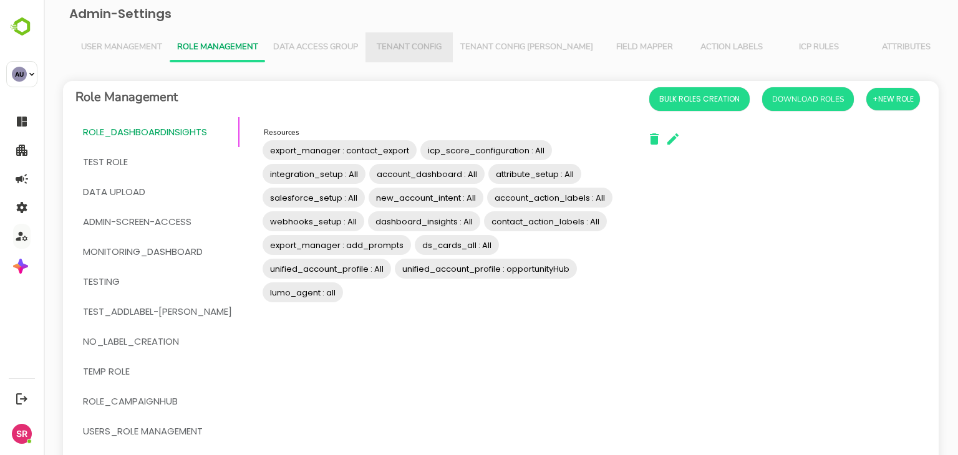
click at [402, 44] on span "Tenant Config" at bounding box center [409, 47] width 72 height 10
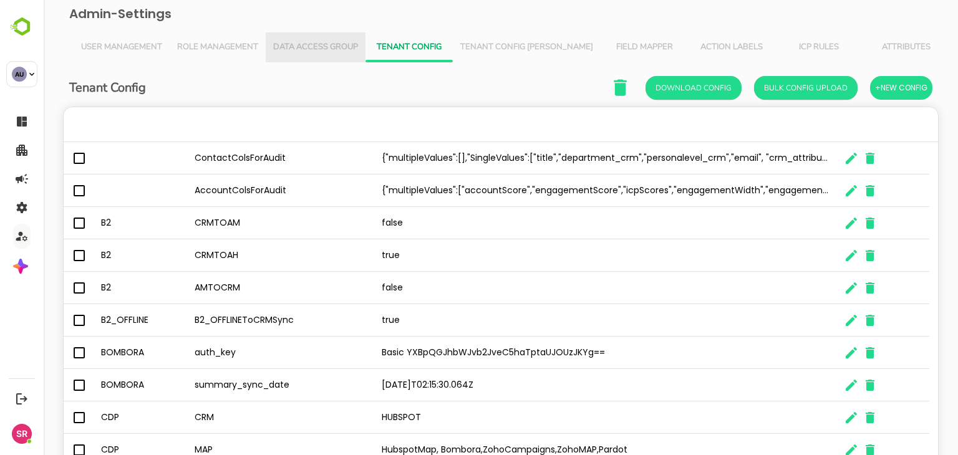
click at [296, 35] on button "Data Access Group" at bounding box center [316, 47] width 100 height 30
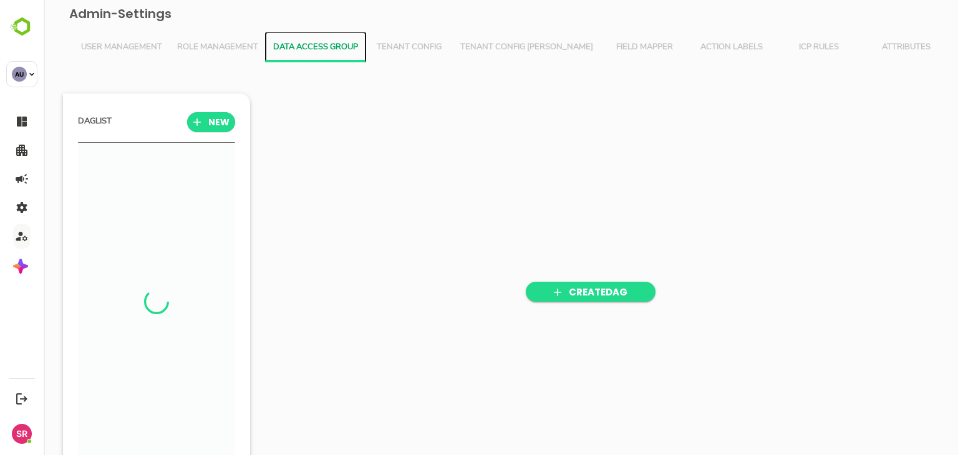
scroll to position [316, 154]
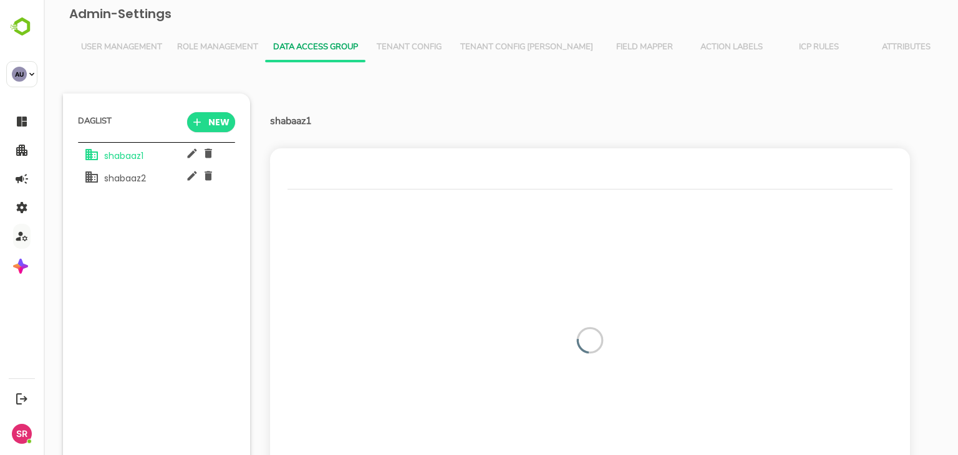
click at [385, 31] on div "Admin-Settings User Management Role Management Data Access Group Tenant Config …" at bounding box center [501, 256] width 895 height 512
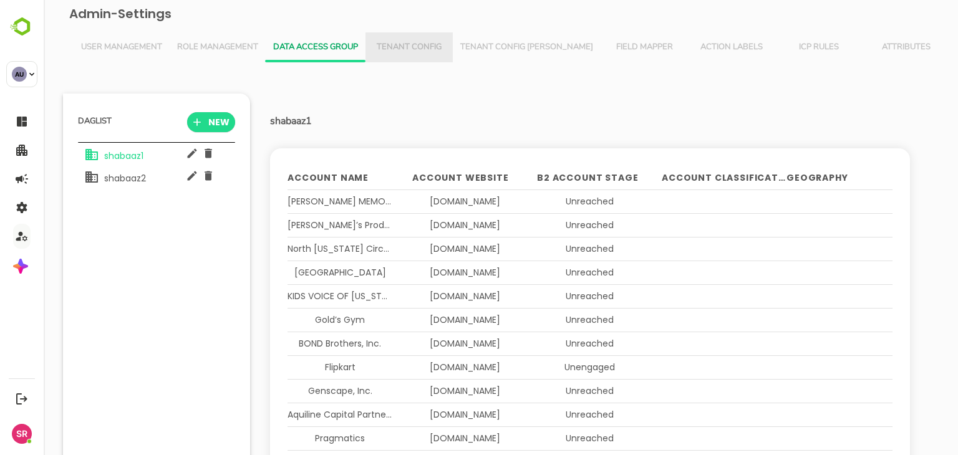
click at [412, 45] on span "Tenant Config" at bounding box center [409, 47] width 72 height 10
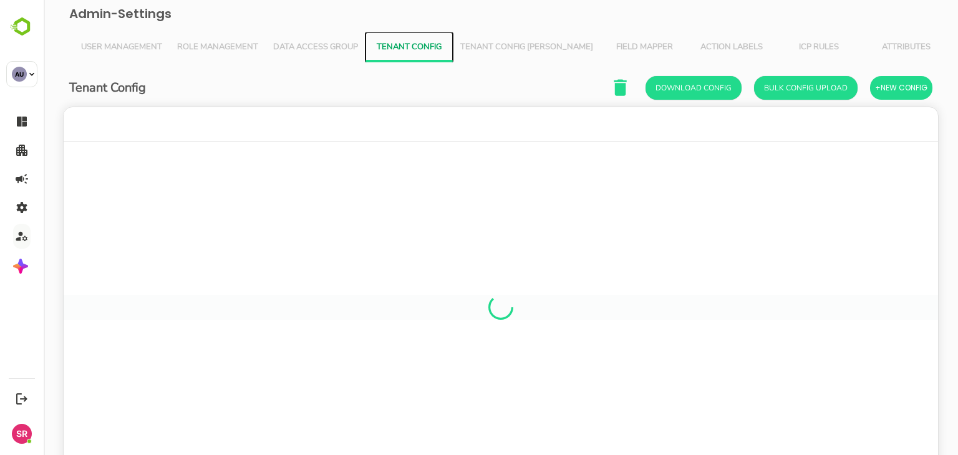
scroll to position [356, 856]
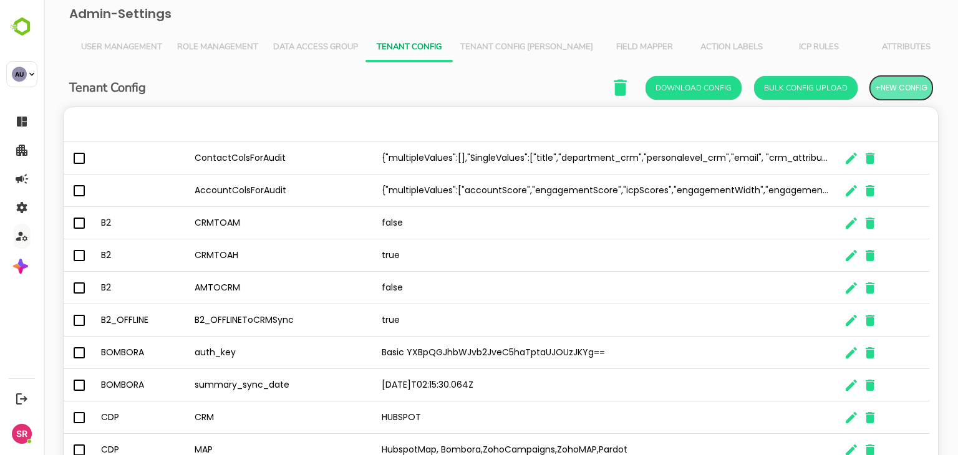
click at [899, 95] on span "+New Config" at bounding box center [901, 88] width 52 height 16
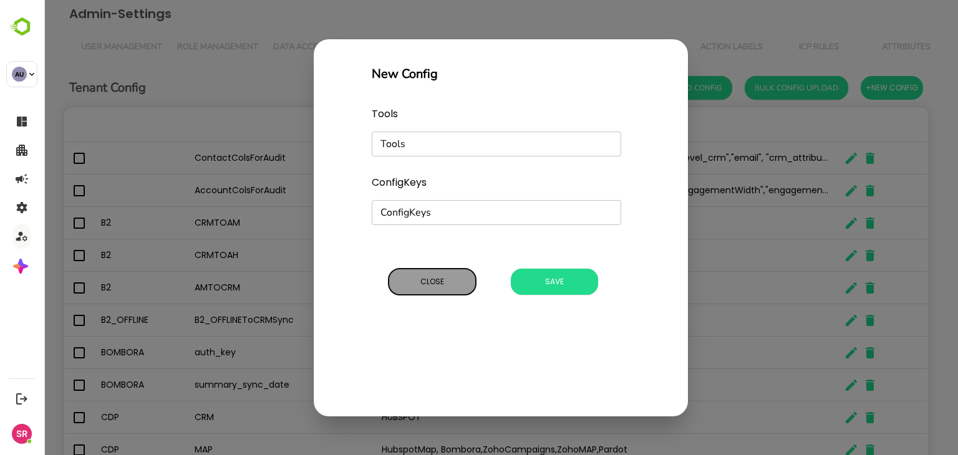
click at [426, 290] on span "Close" at bounding box center [432, 282] width 75 height 16
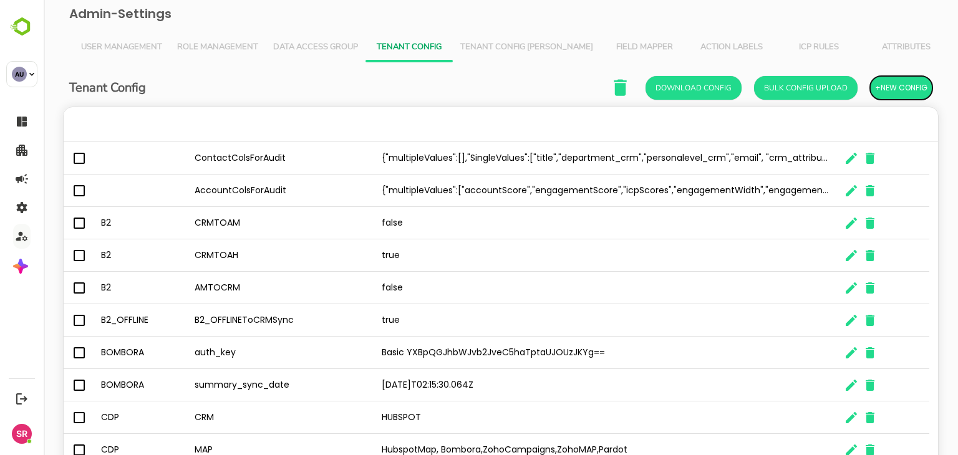
scroll to position [10, 10]
click at [494, 43] on span "Tenant Config [PERSON_NAME]" at bounding box center [526, 47] width 133 height 10
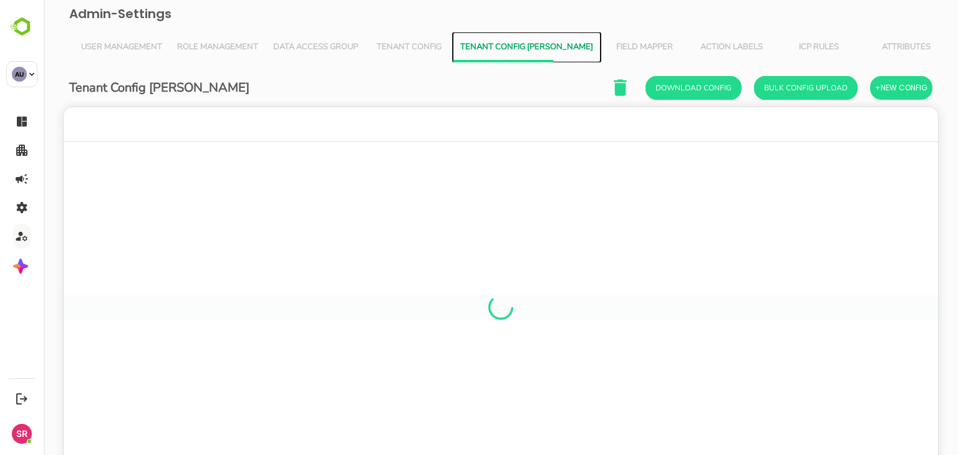
scroll to position [356, 856]
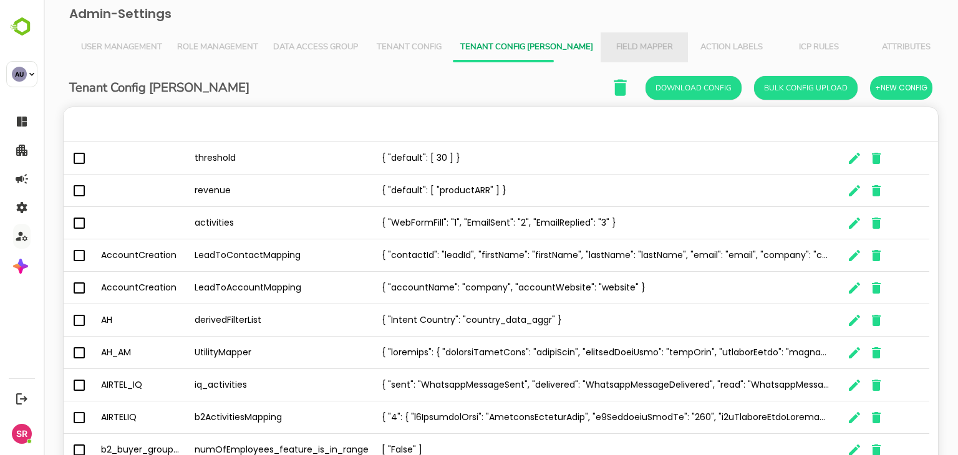
click at [608, 43] on span "Field Mapper" at bounding box center [644, 47] width 72 height 10
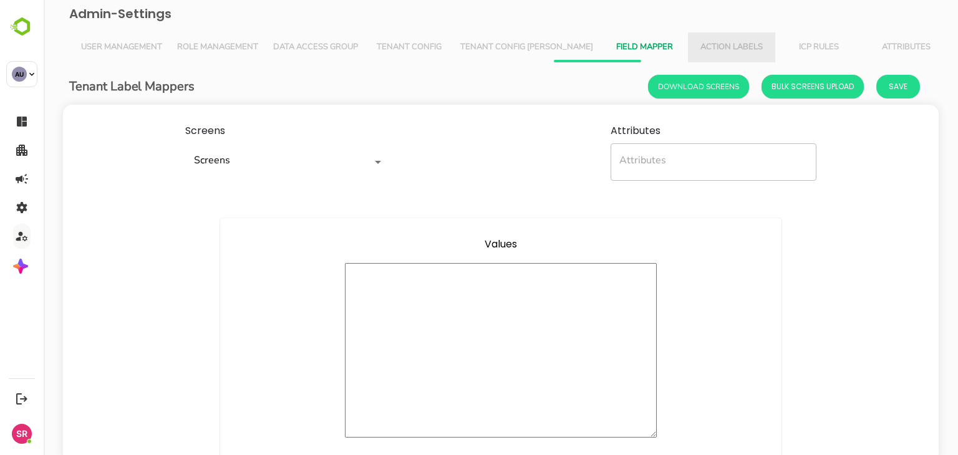
click at [696, 42] on span "Action Labels" at bounding box center [732, 47] width 72 height 10
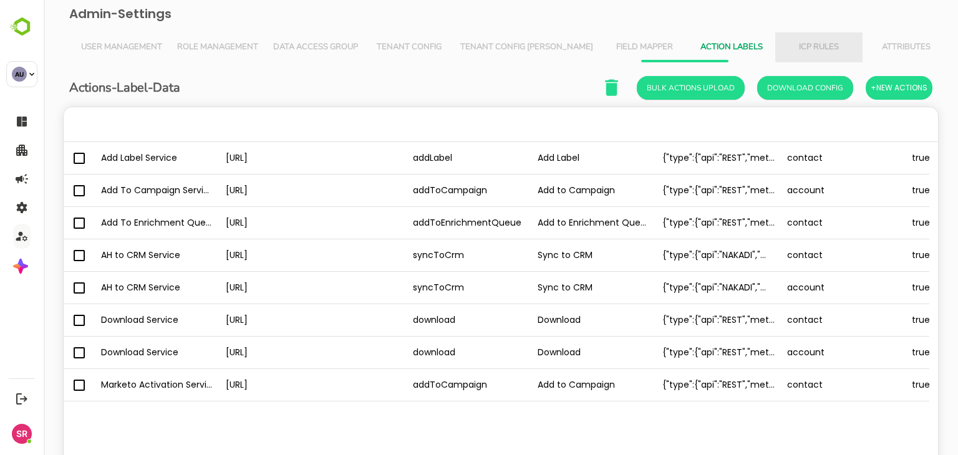
click at [776, 38] on button "ICP Rules" at bounding box center [819, 47] width 87 height 30
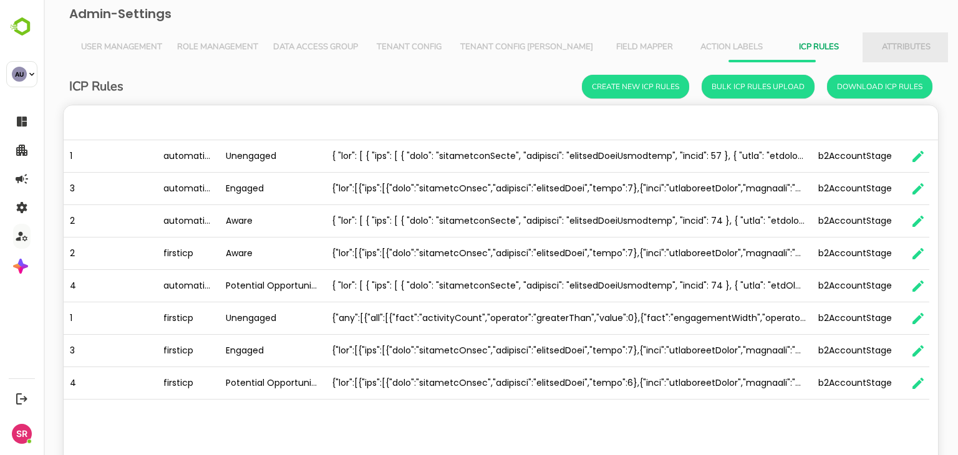
click at [863, 37] on button "Attributes" at bounding box center [906, 47] width 87 height 30
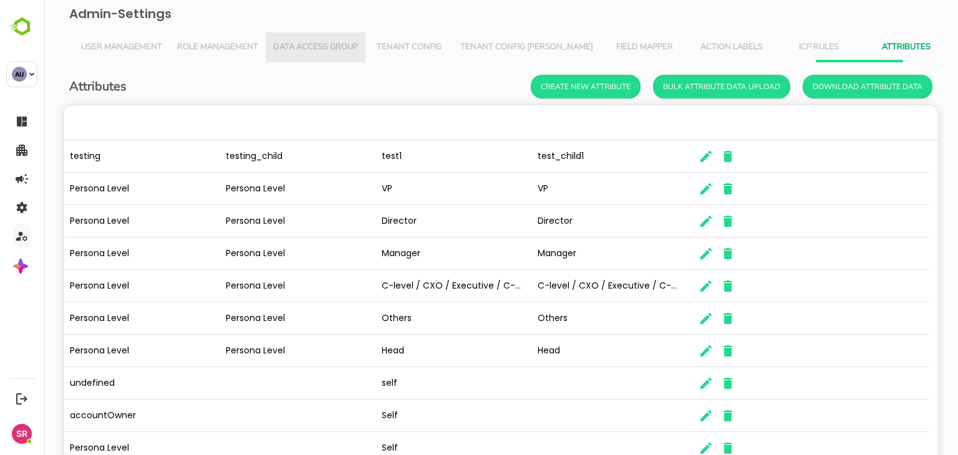
click at [333, 52] on span "Data Access Group" at bounding box center [315, 47] width 85 height 10
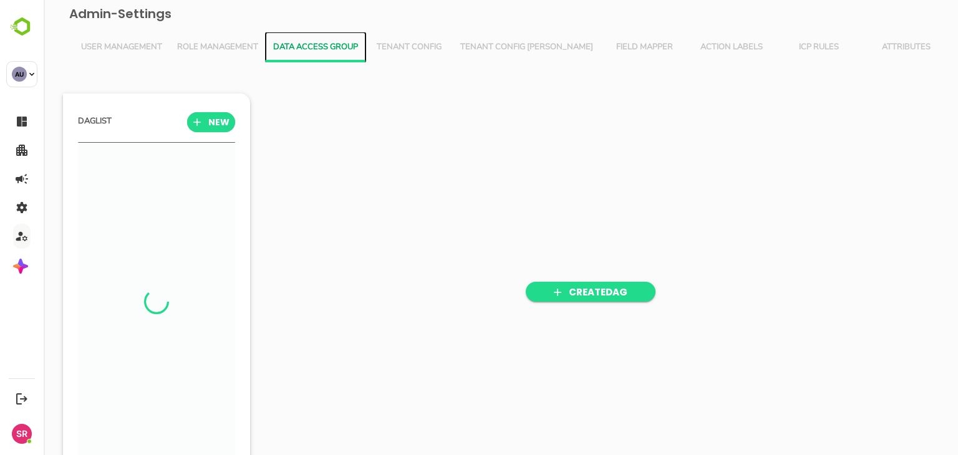
scroll to position [316, 154]
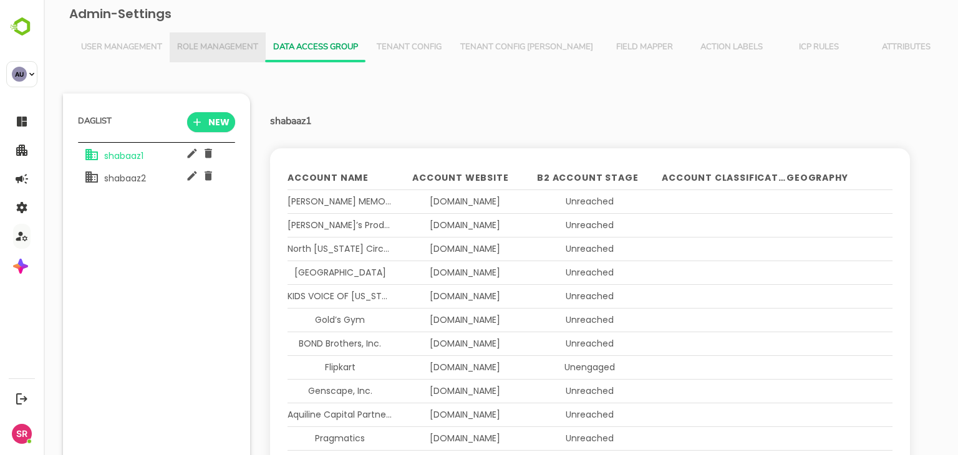
click at [235, 42] on span "Role Management" at bounding box center [217, 47] width 81 height 10
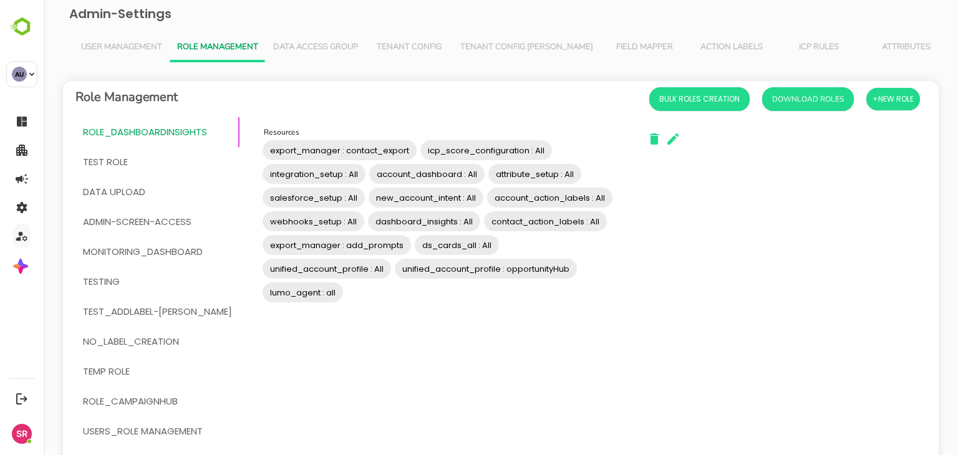
click at [323, 28] on div "Admin-Settings User Management Role Management Data Access Group Tenant Config …" at bounding box center [501, 305] width 895 height 610
click at [314, 42] on span "Data Access Group" at bounding box center [315, 47] width 85 height 10
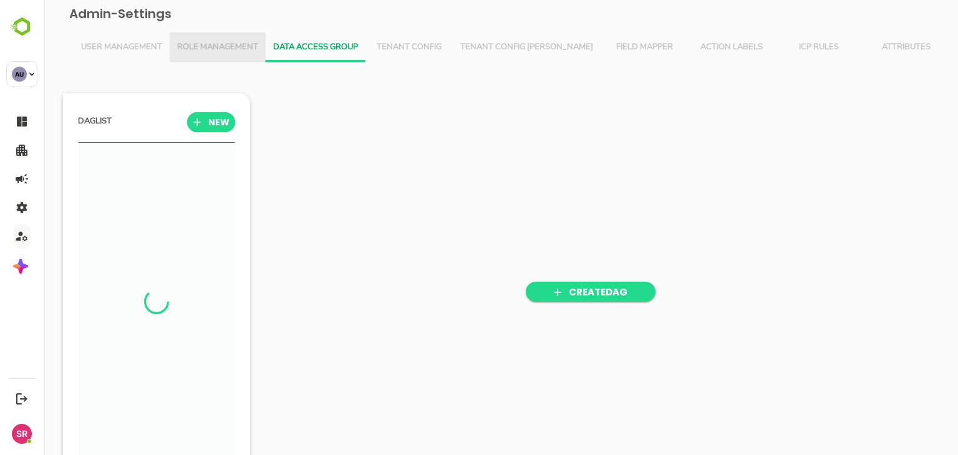
click at [235, 47] on span "Role Management" at bounding box center [217, 47] width 81 height 10
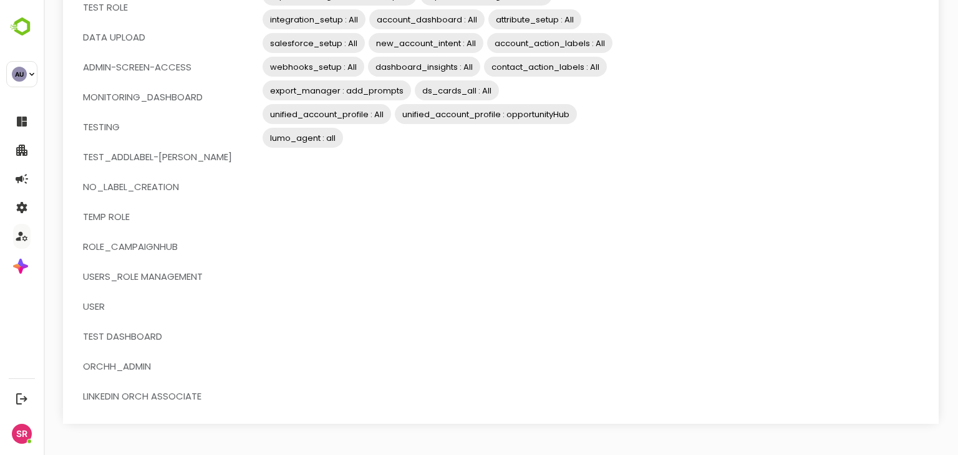
scroll to position [0, 0]
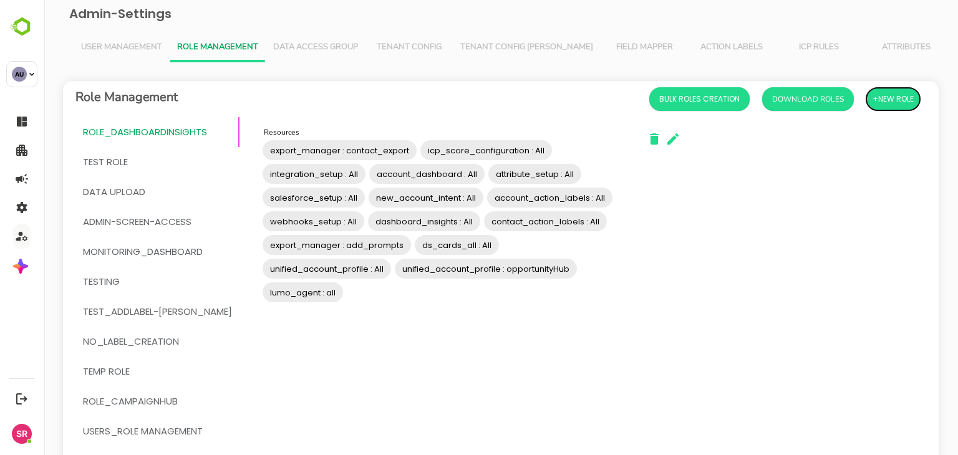
click at [874, 89] on button "+New Role" at bounding box center [894, 99] width 54 height 22
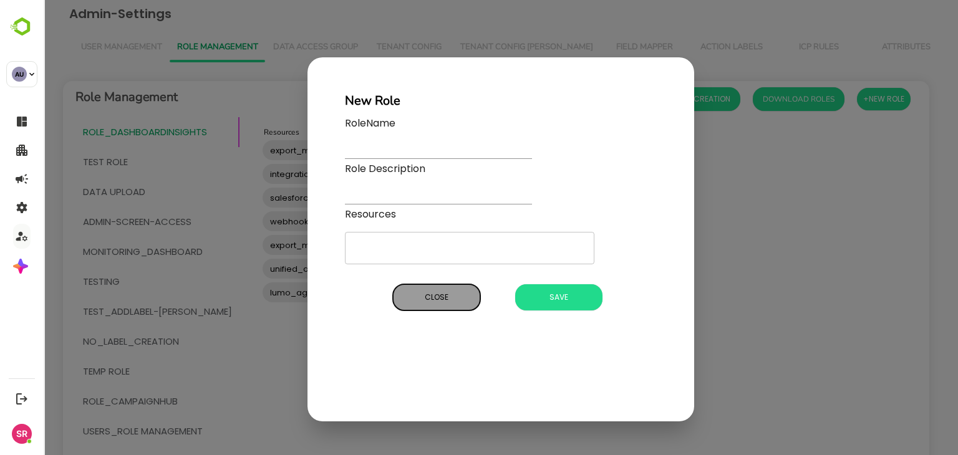
click at [429, 293] on span "Close" at bounding box center [436, 298] width 75 height 16
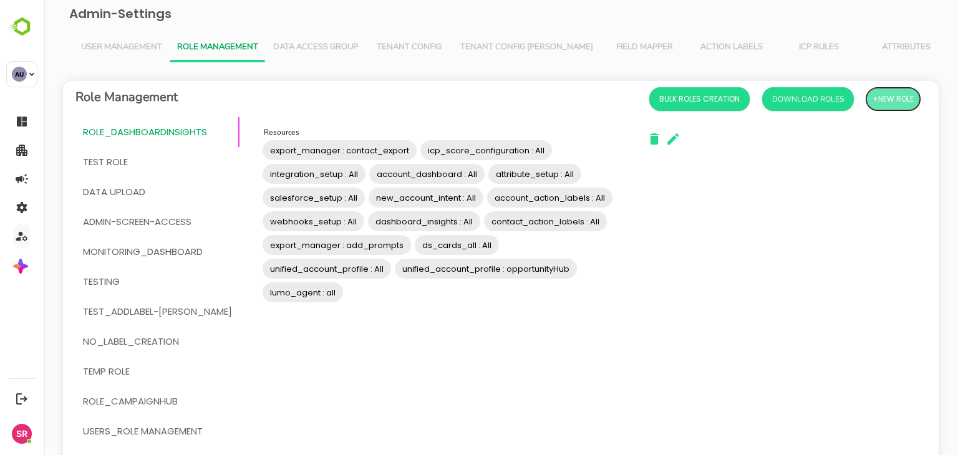
click at [877, 99] on span "+New Role" at bounding box center [893, 99] width 41 height 16
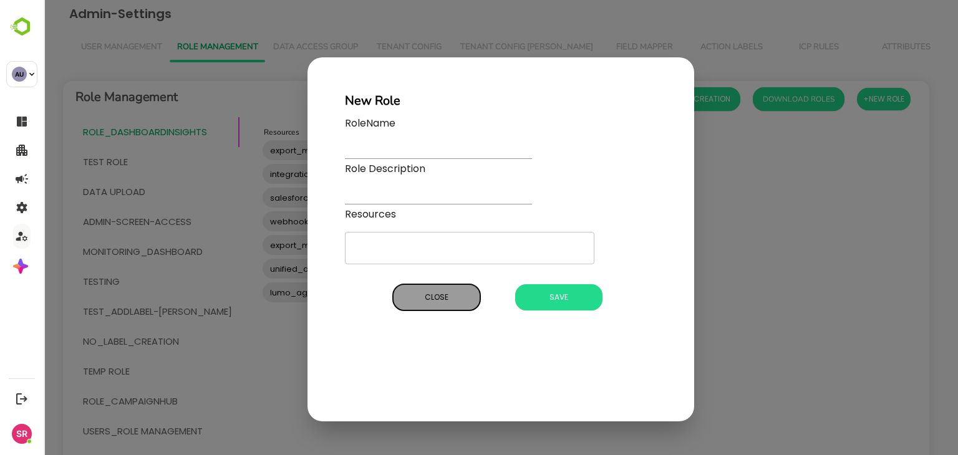
click at [443, 300] on span "Close" at bounding box center [436, 298] width 75 height 16
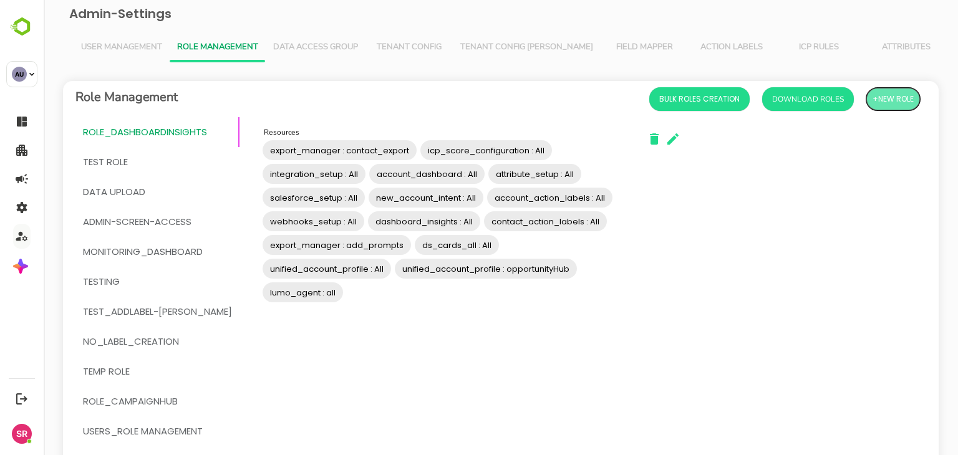
click at [878, 91] on span "+New Role" at bounding box center [893, 99] width 41 height 16
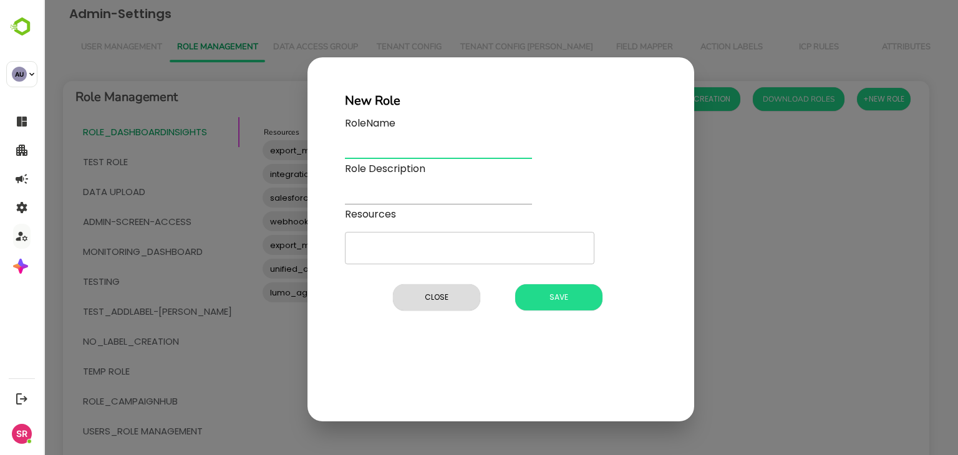
click at [371, 152] on input "text" at bounding box center [438, 150] width 187 height 18
type input "*****"
click at [361, 187] on input "text" at bounding box center [438, 196] width 187 height 18
type input "*****"
click at [540, 297] on span "Save" at bounding box center [559, 298] width 75 height 16
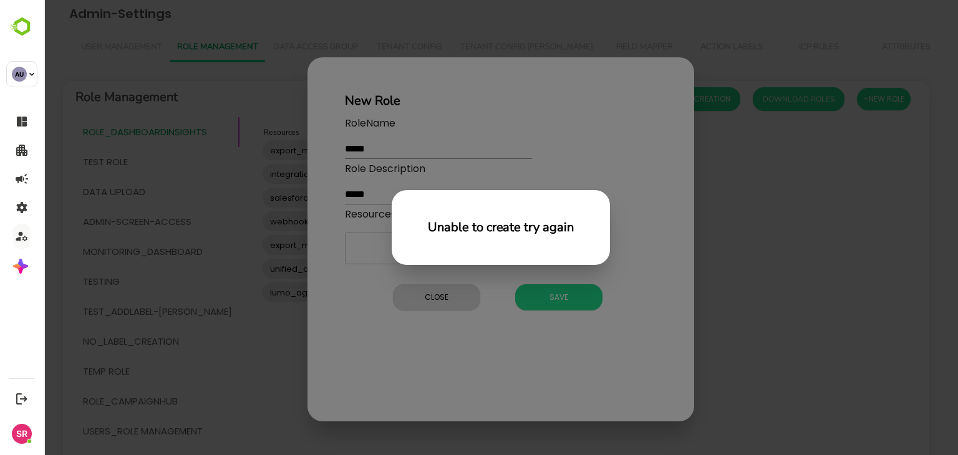
click at [545, 364] on div "Unable to create try again" at bounding box center [501, 227] width 915 height 455
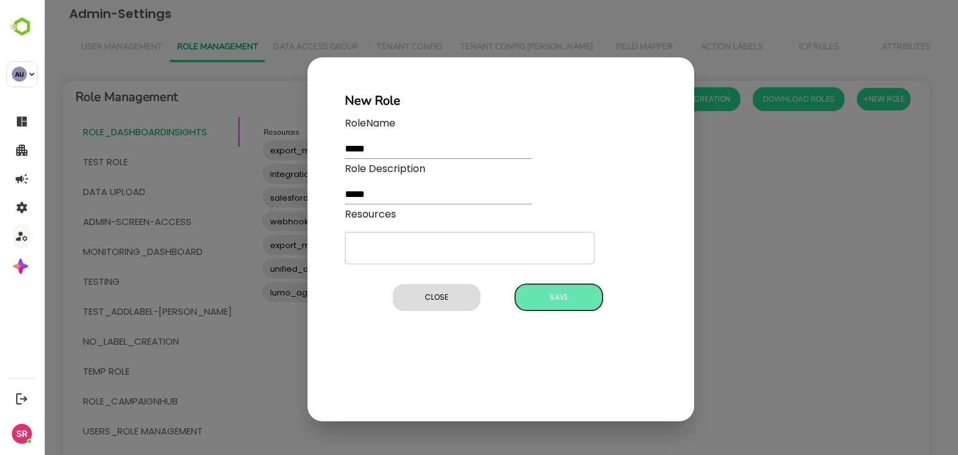
click at [558, 304] on span "Save" at bounding box center [559, 298] width 75 height 16
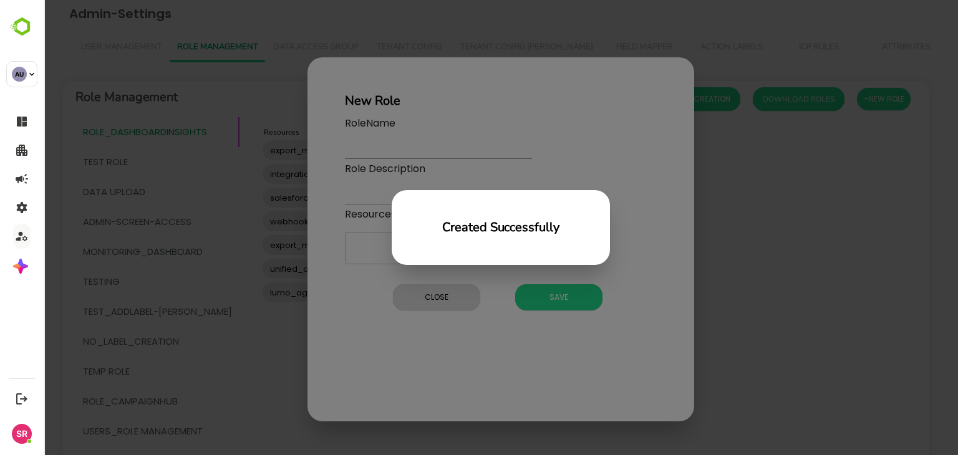
click at [539, 311] on div "Created Successfully" at bounding box center [501, 227] width 915 height 455
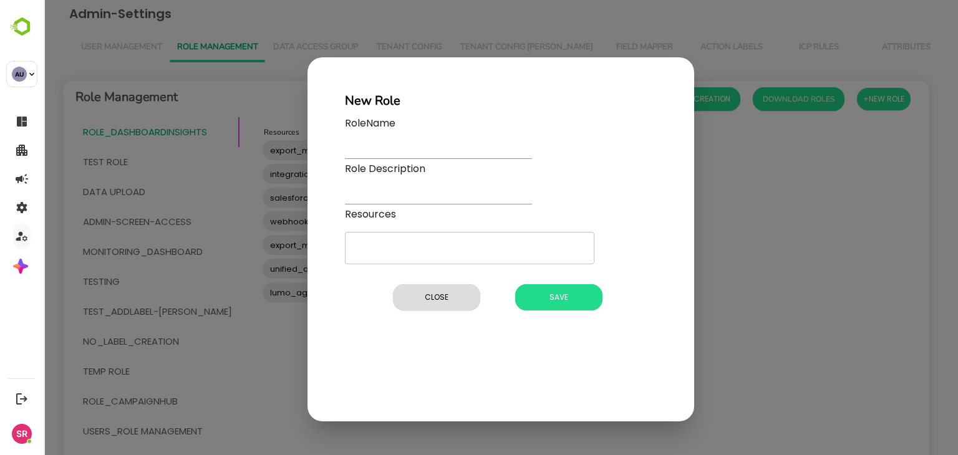
click at [434, 315] on div "Close Save" at bounding box center [501, 298] width 250 height 36
click at [437, 303] on span "Close" at bounding box center [436, 298] width 75 height 16
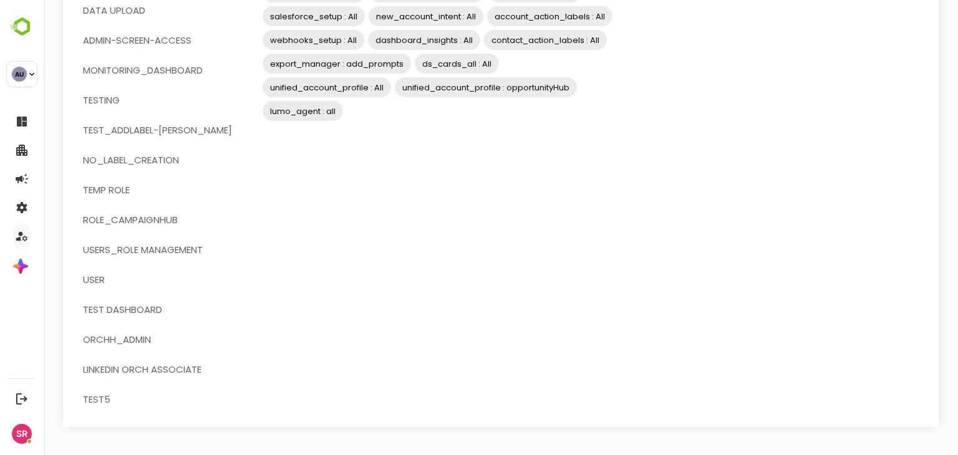
scroll to position [185, 0]
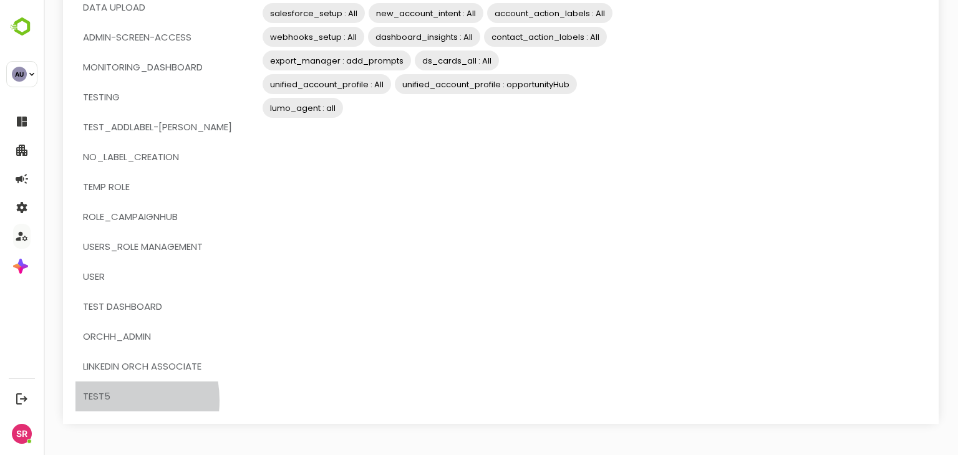
click at [99, 400] on span "test5" at bounding box center [96, 397] width 27 height 16
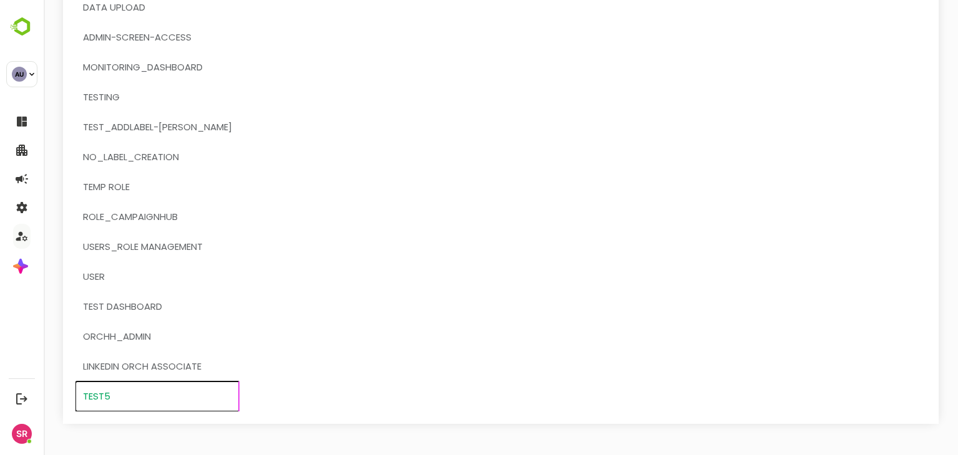
scroll to position [0, 0]
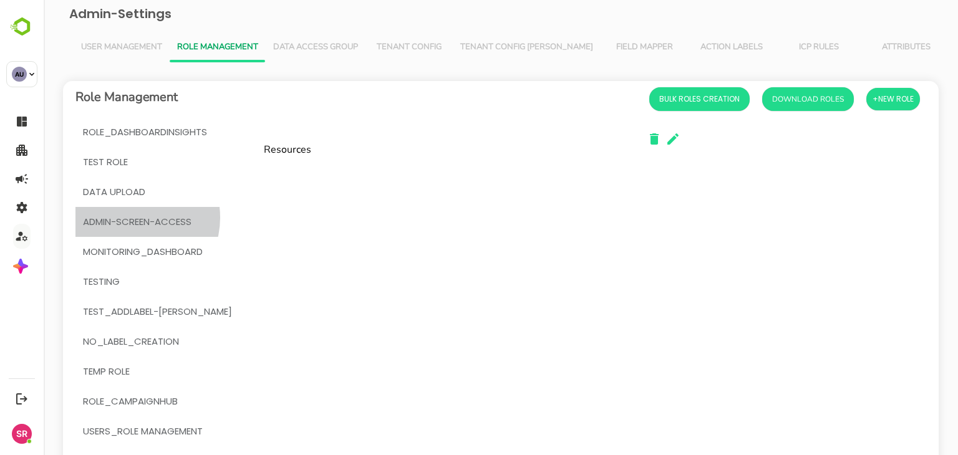
click at [132, 218] on span "admin-screen-access" at bounding box center [137, 222] width 109 height 16
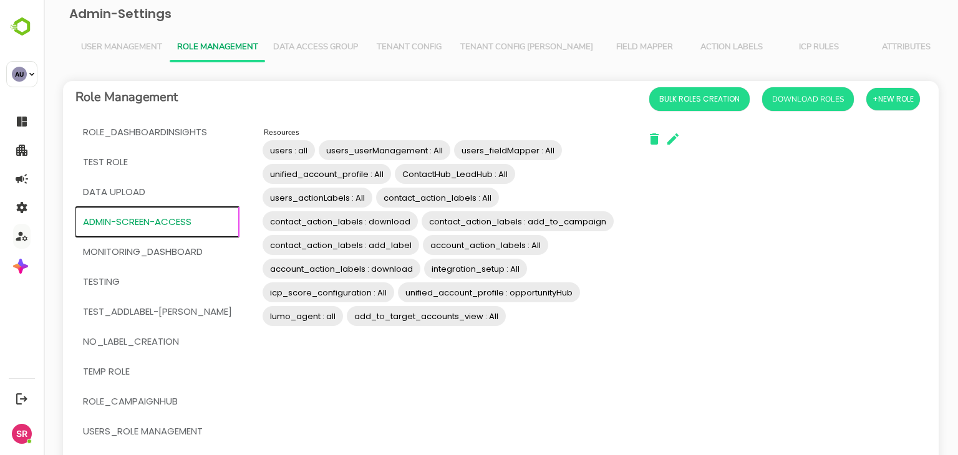
click at [263, 153] on span "users : all" at bounding box center [289, 151] width 52 height 14
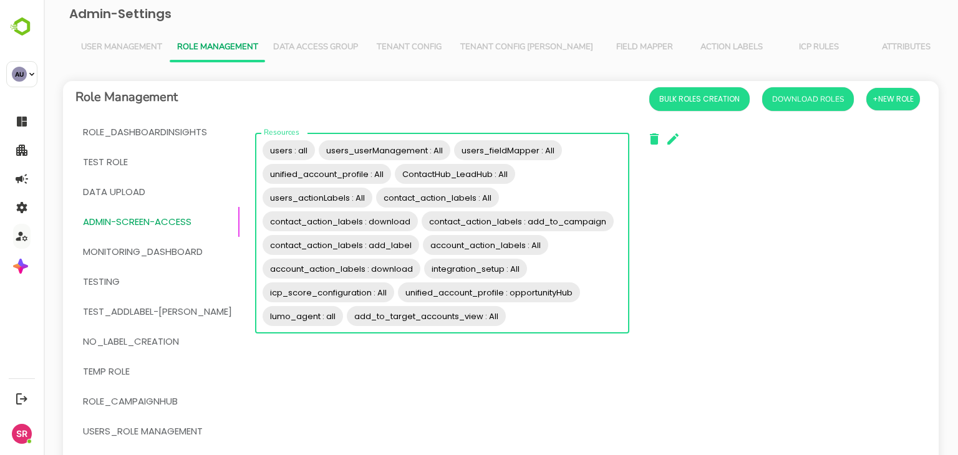
scroll to position [185, 0]
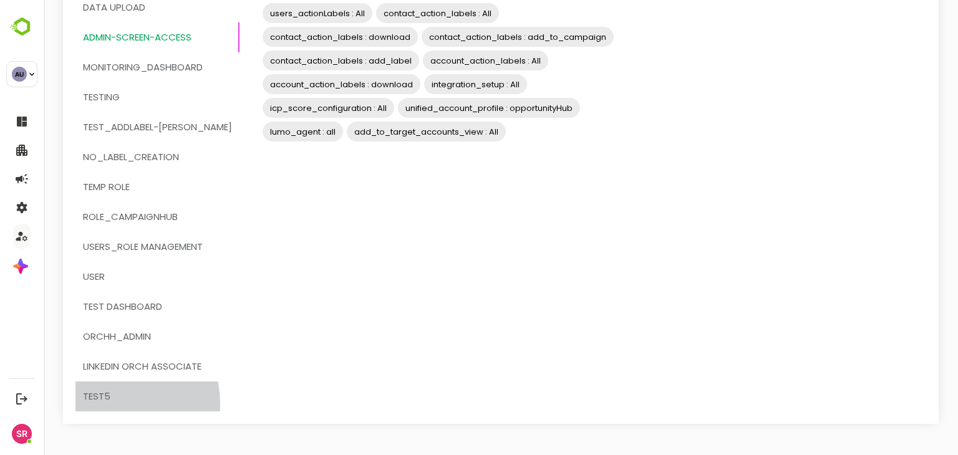
click at [99, 404] on span "test5" at bounding box center [96, 397] width 27 height 16
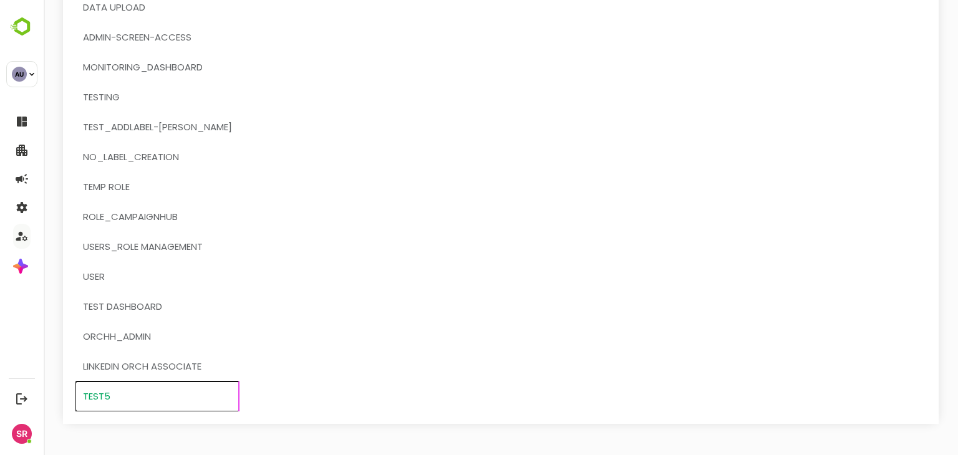
scroll to position [0, 0]
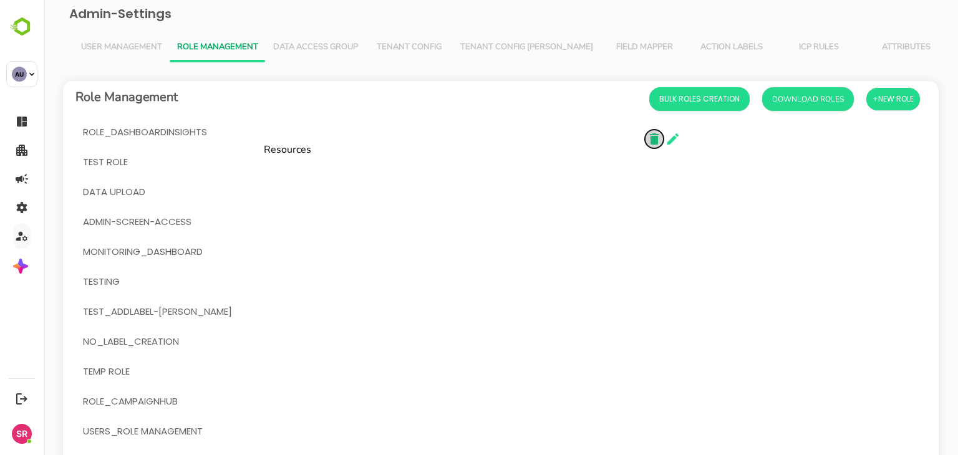
click at [650, 143] on icon "button" at bounding box center [654, 139] width 9 height 11
